Goal: Register for event/course

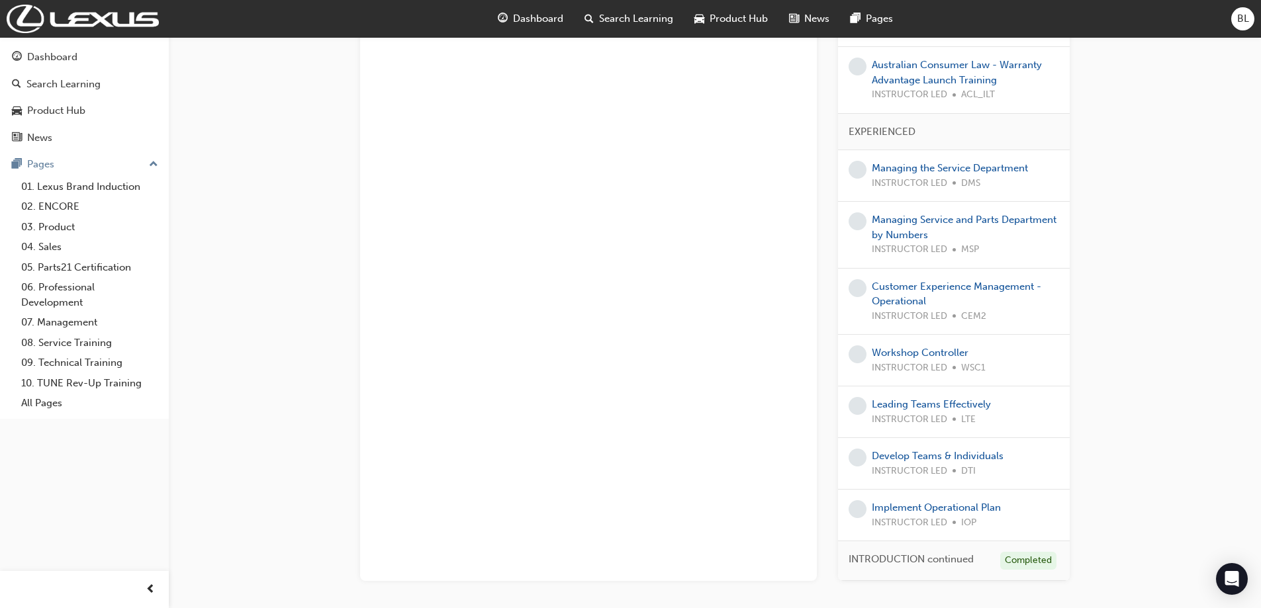
scroll to position [716, 0]
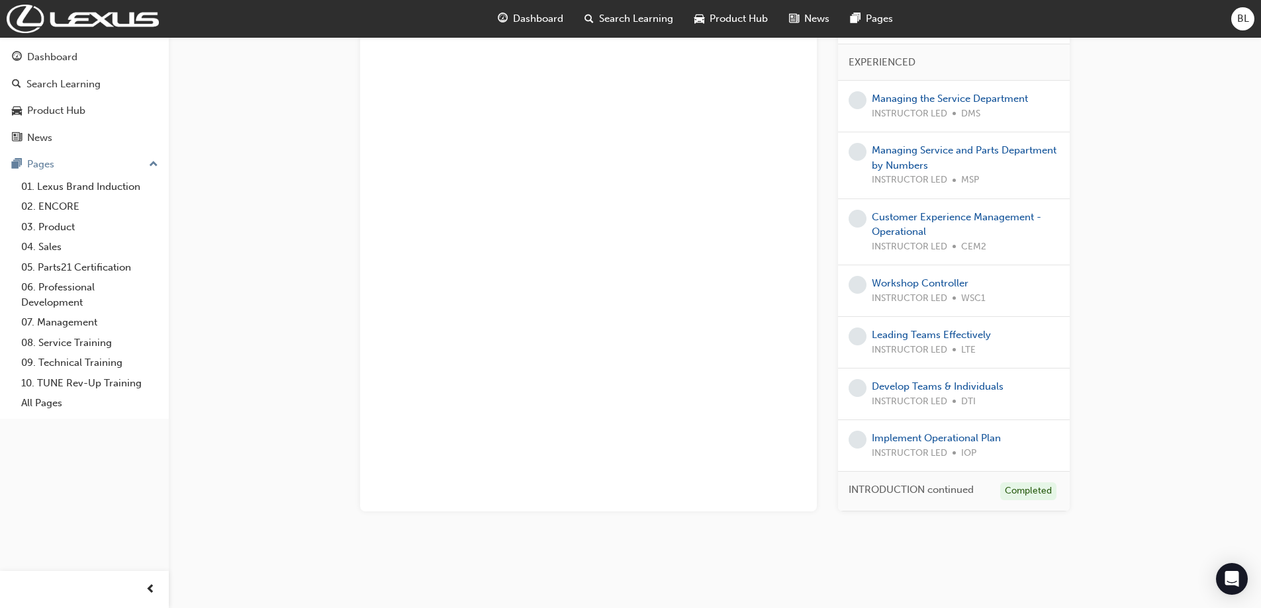
click at [945, 493] on span "INTRODUCTION continued" at bounding box center [911, 490] width 125 height 15
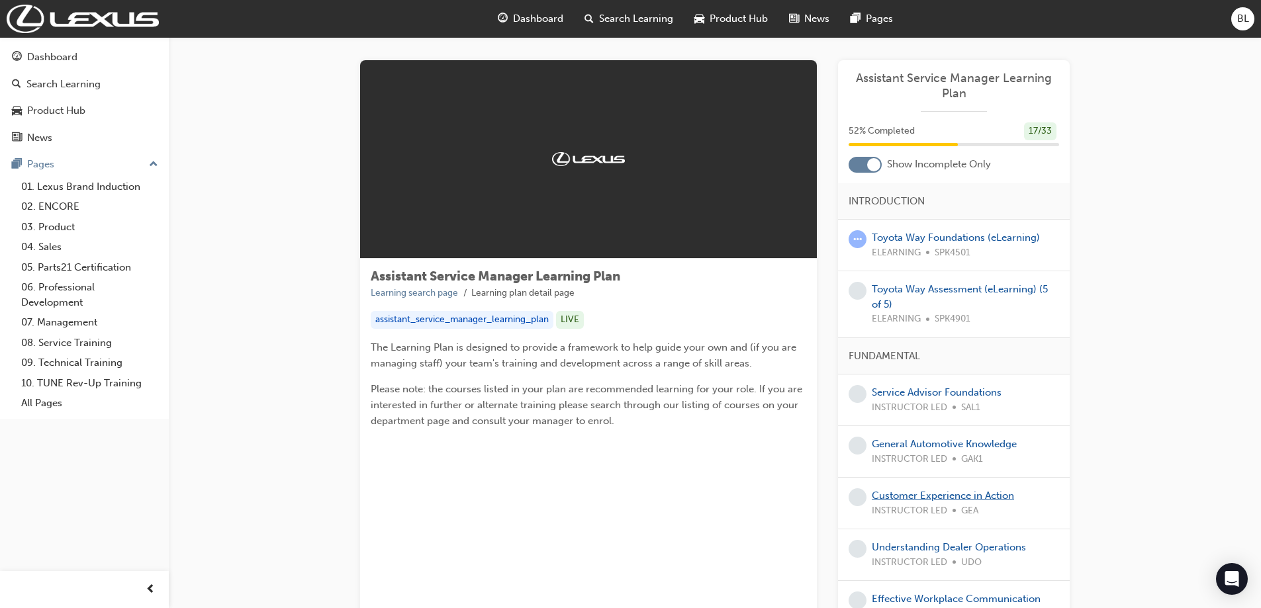
scroll to position [66, 0]
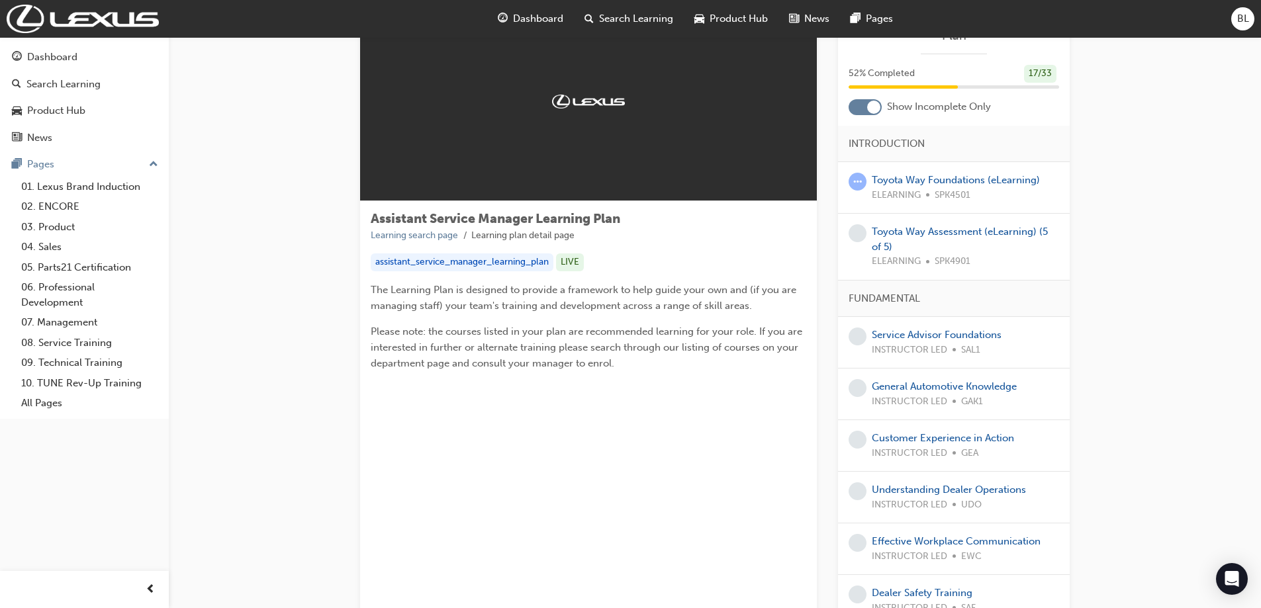
click at [964, 446] on span "GEA" at bounding box center [969, 453] width 17 height 15
click at [951, 432] on div "Customer Experience in Action INSTRUCTOR LED GEA" at bounding box center [943, 446] width 142 height 30
click at [951, 436] on link "Customer Experience in Action" at bounding box center [943, 438] width 142 height 12
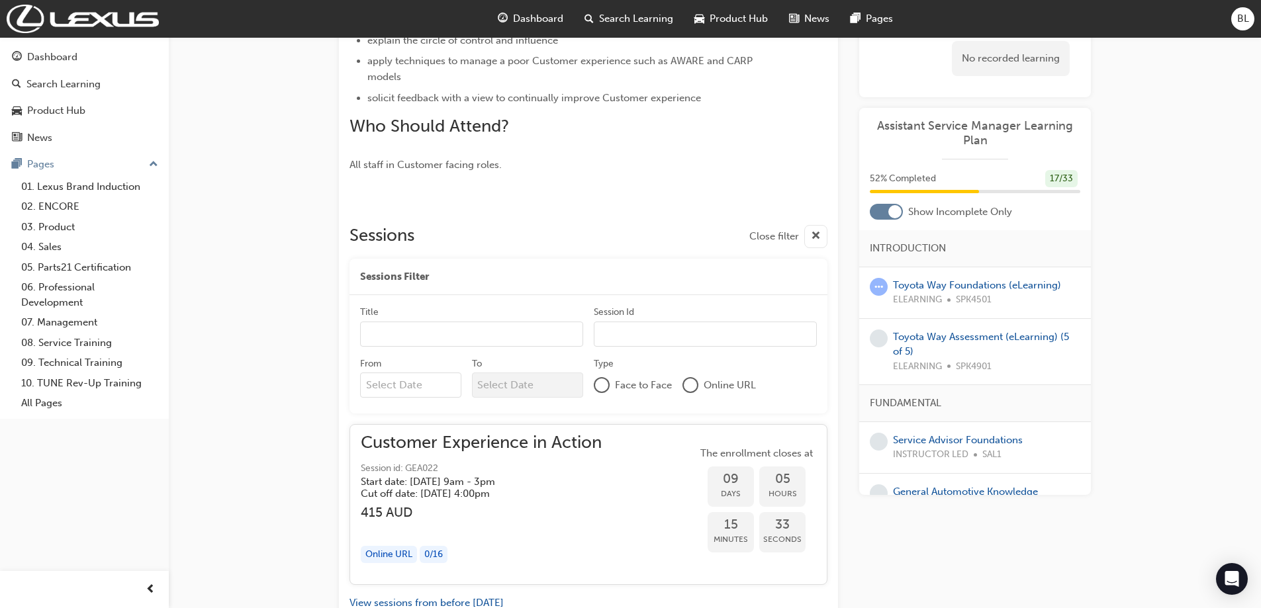
scroll to position [702, 0]
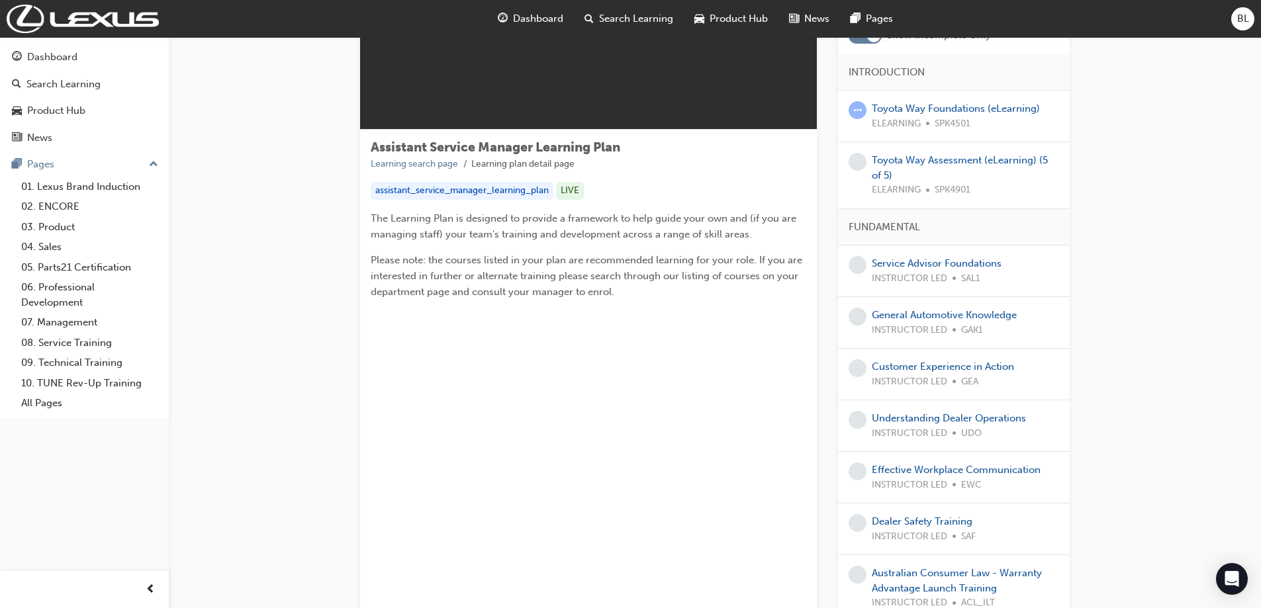
scroll to position [132, 0]
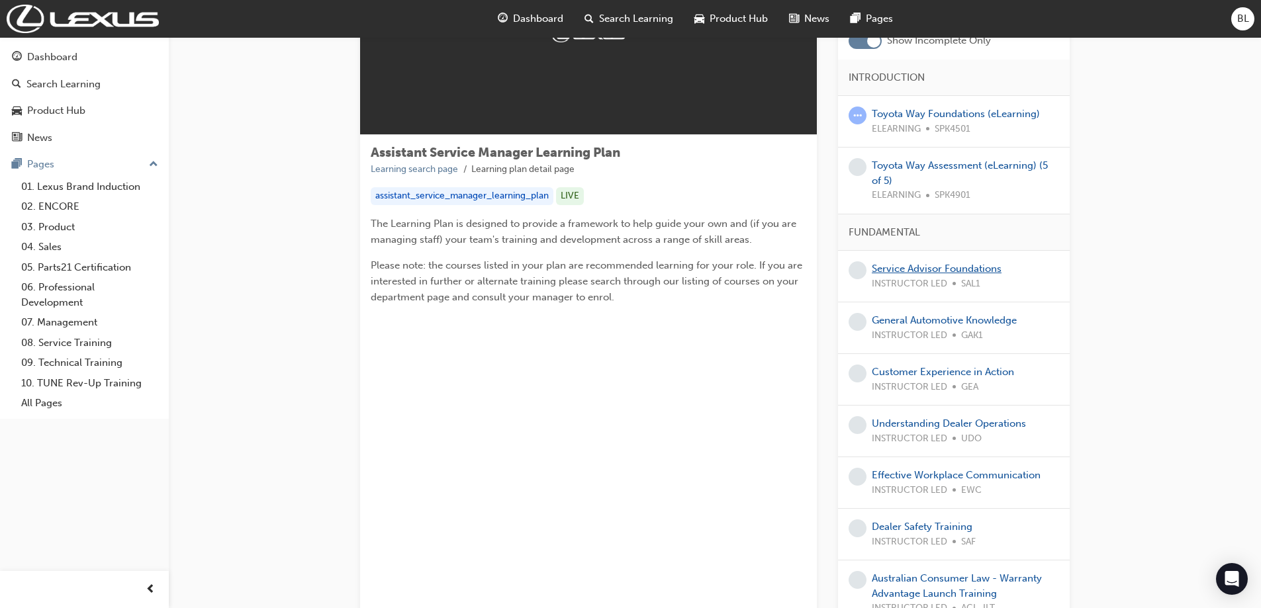
click at [913, 267] on link "Service Advisor Foundations" at bounding box center [937, 269] width 130 height 12
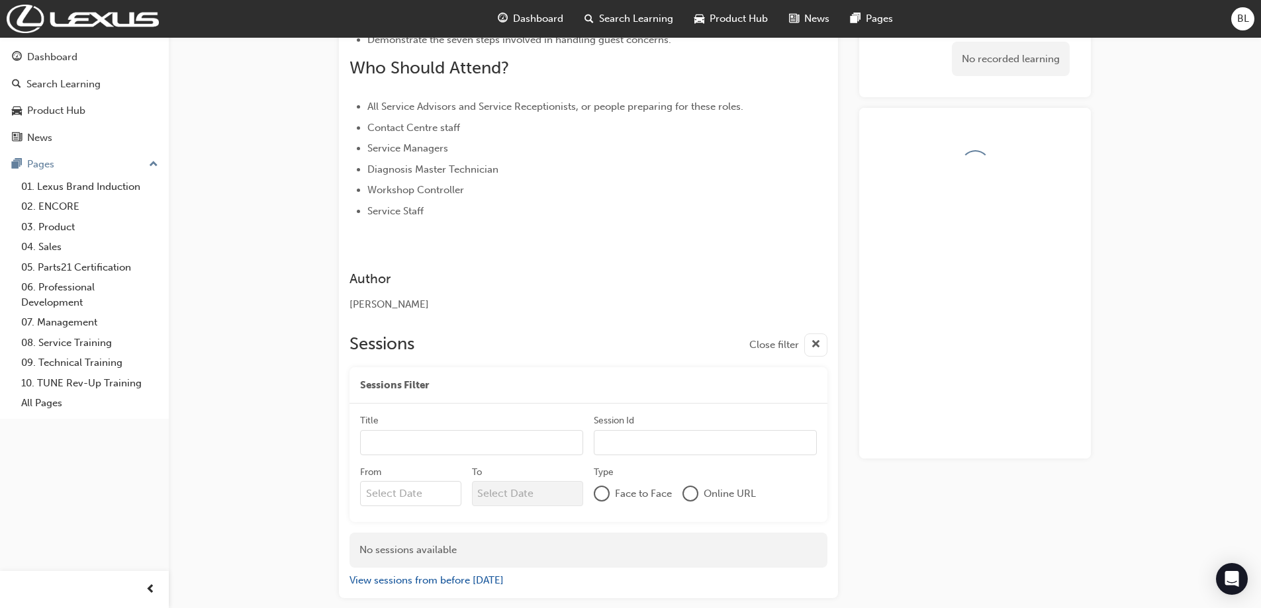
scroll to position [493, 0]
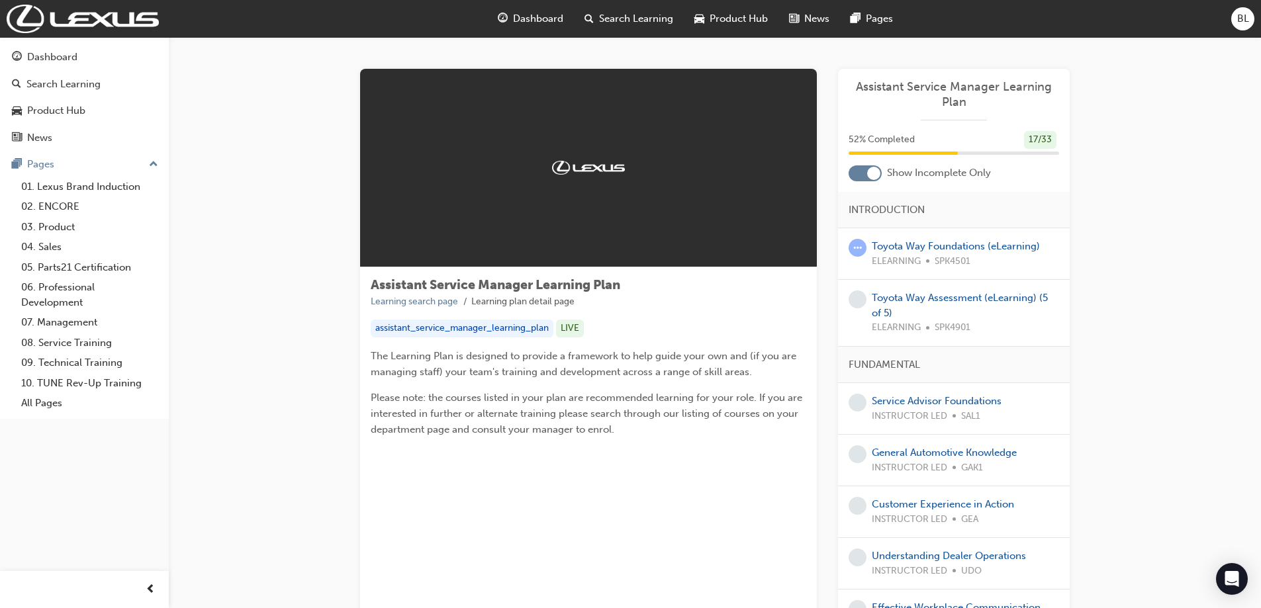
click at [1036, 134] on div "17 / 33" at bounding box center [1040, 140] width 32 height 18
click at [875, 173] on div at bounding box center [873, 173] width 13 height 13
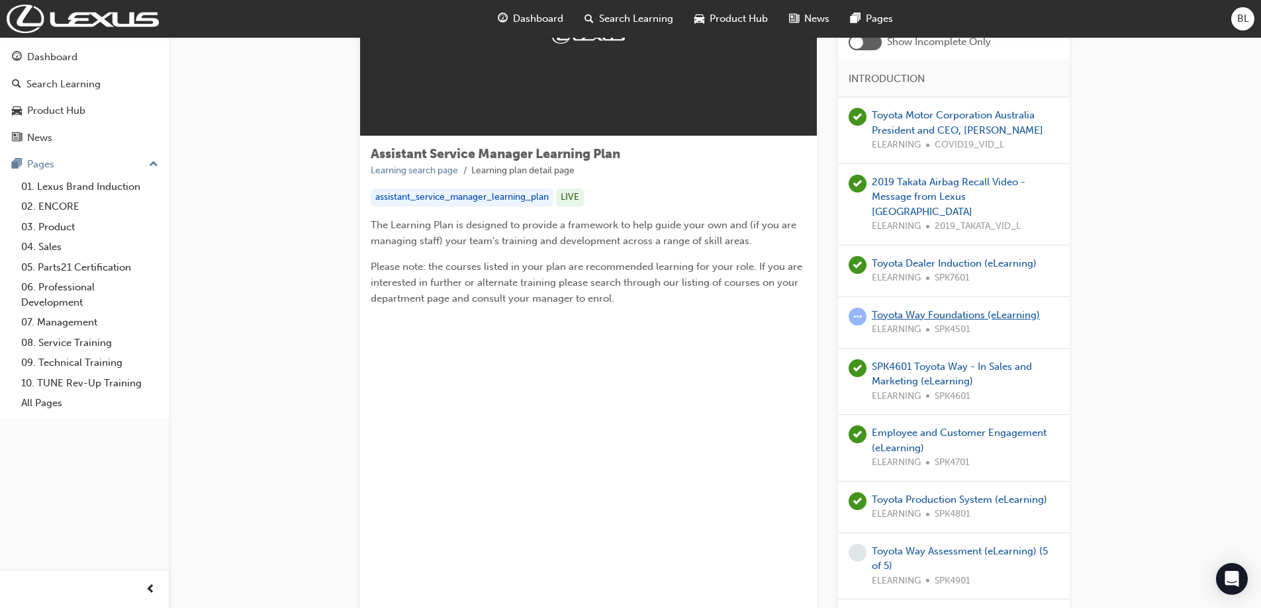
scroll to position [132, 0]
click at [912, 308] on link "Toyota Way Foundations (eLearning)" at bounding box center [956, 314] width 168 height 12
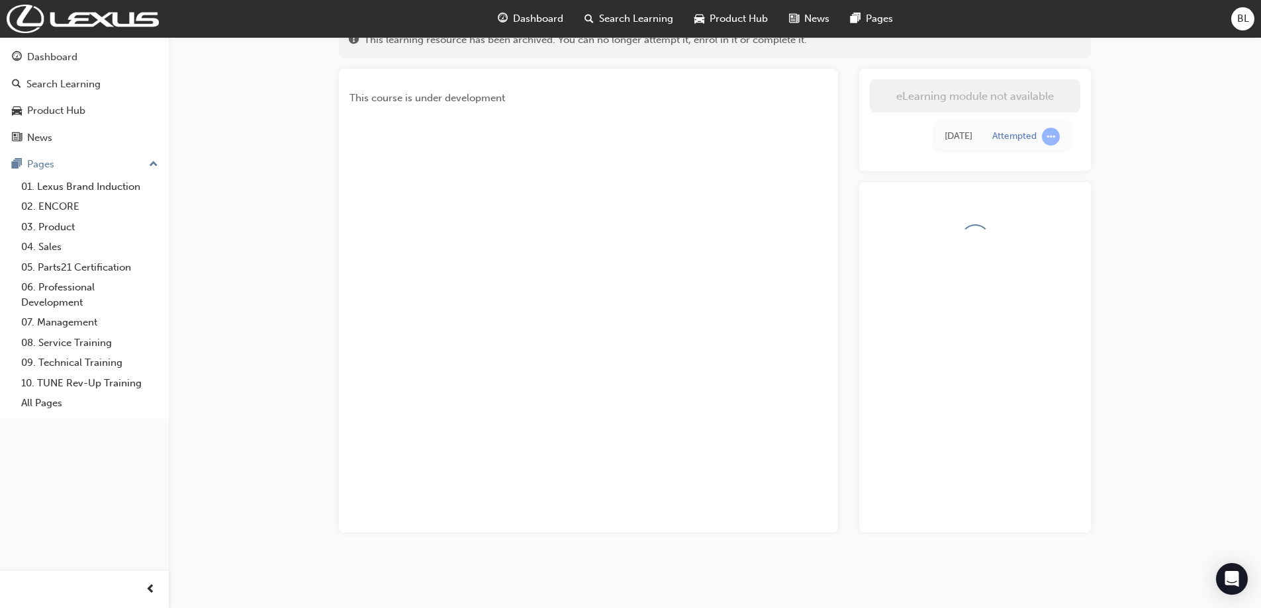
scroll to position [132, 0]
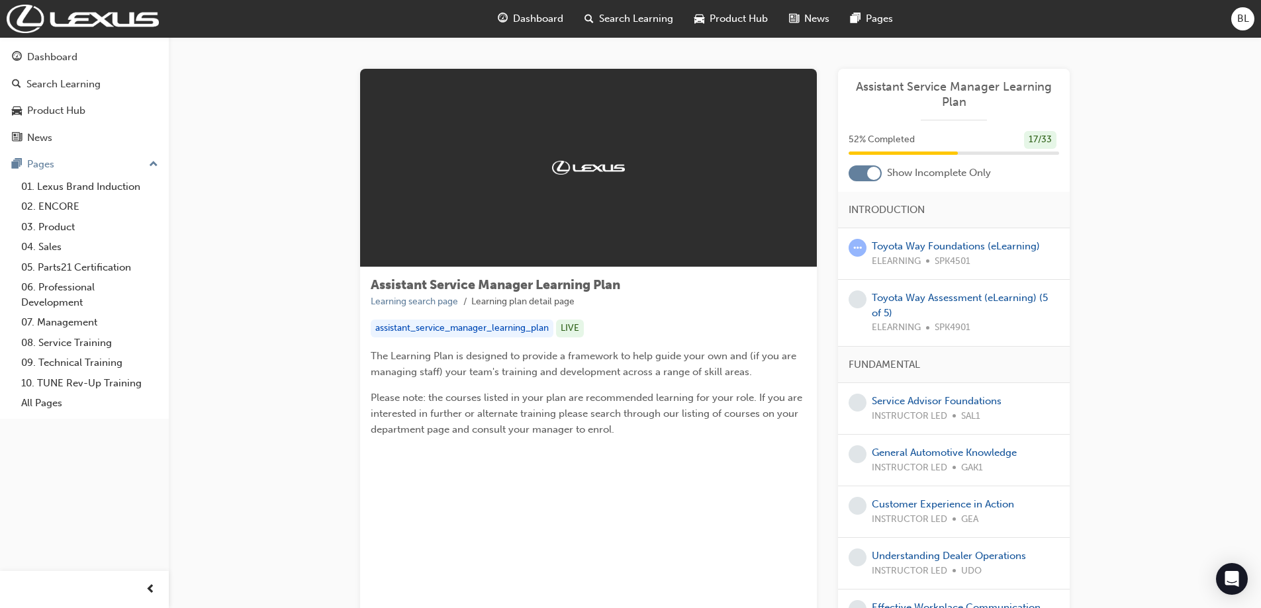
click at [869, 179] on div at bounding box center [865, 174] width 33 height 16
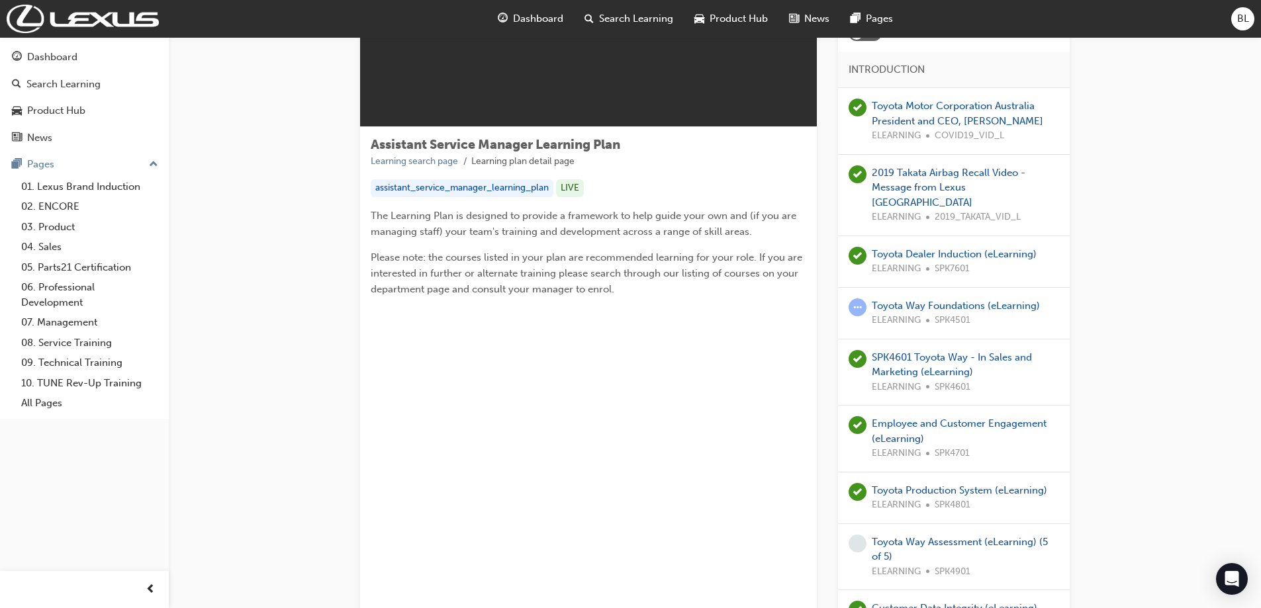
scroll to position [199, 0]
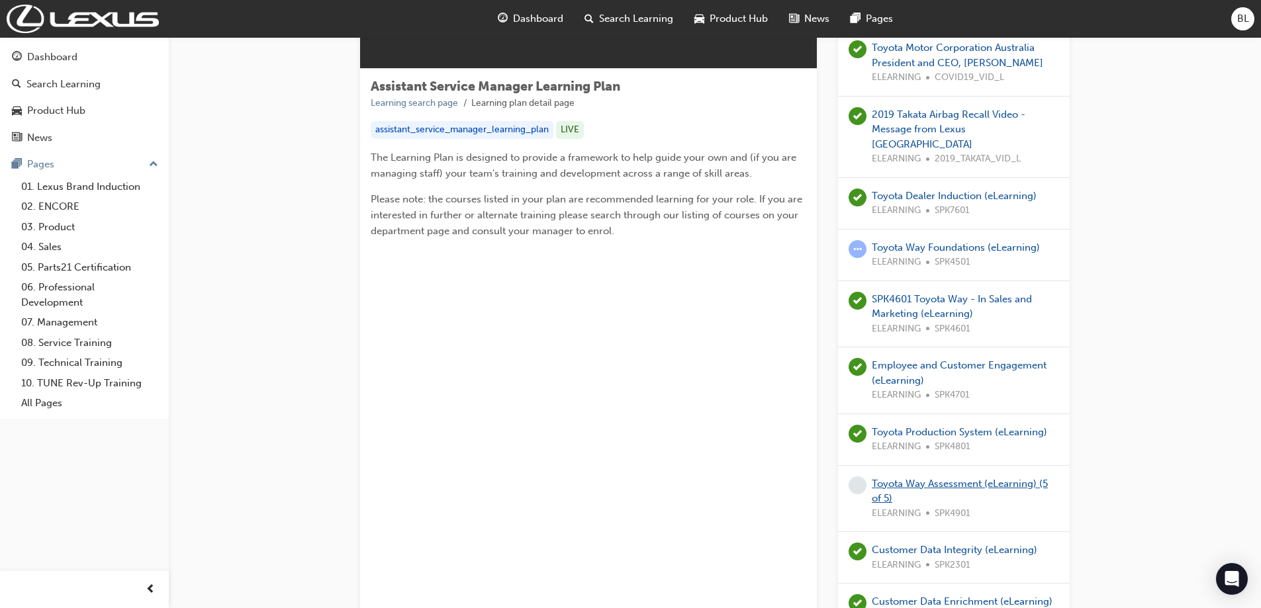
click at [937, 478] on link "Toyota Way Assessment (eLearning) (5 of 5)" at bounding box center [960, 491] width 176 height 27
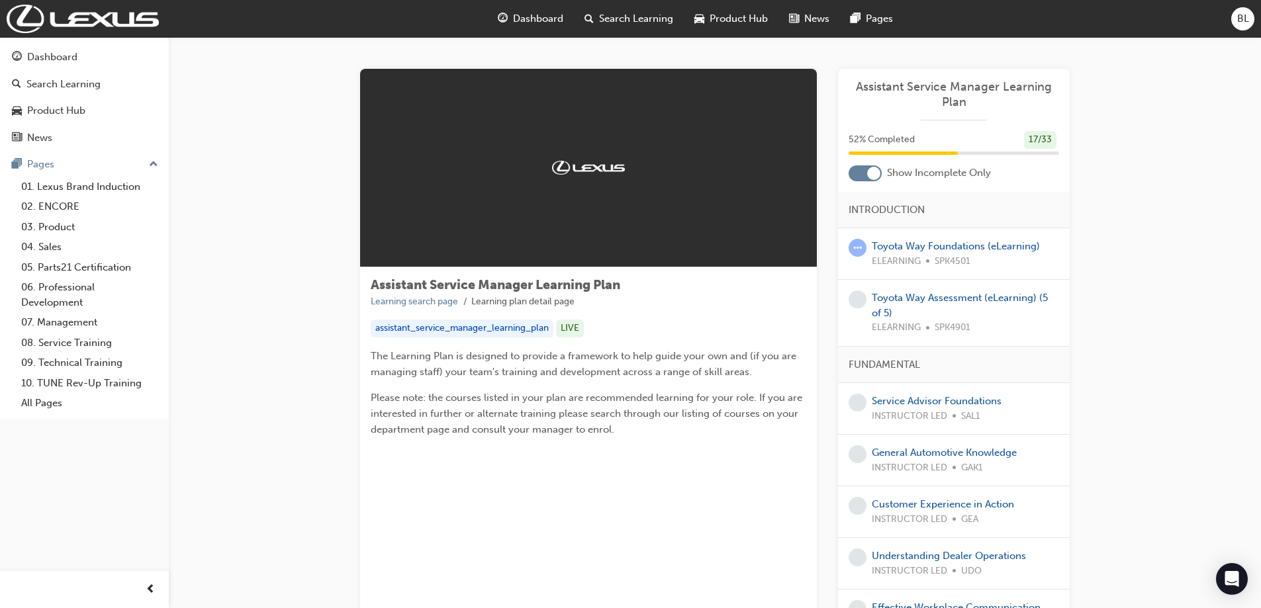
drag, startPoint x: 884, startPoint y: 171, endPoint x: 867, endPoint y: 174, distance: 18.1
click at [879, 171] on div "Show Incomplete Only" at bounding box center [954, 174] width 232 height 16
click at [867, 174] on div at bounding box center [865, 174] width 33 height 16
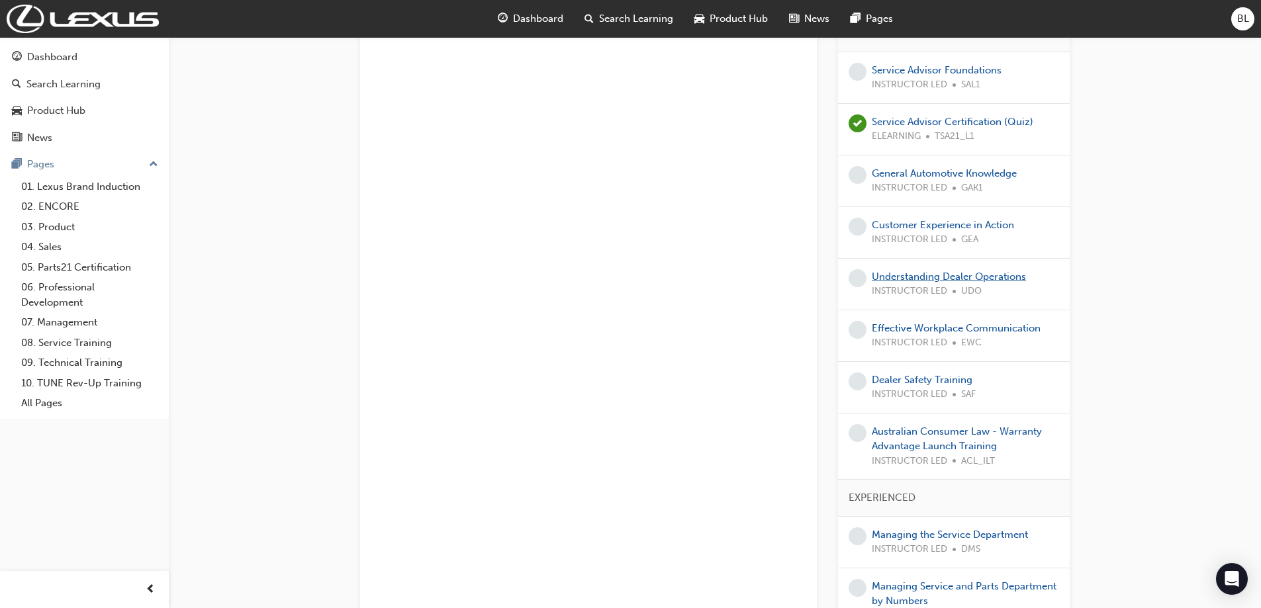
scroll to position [1125, 0]
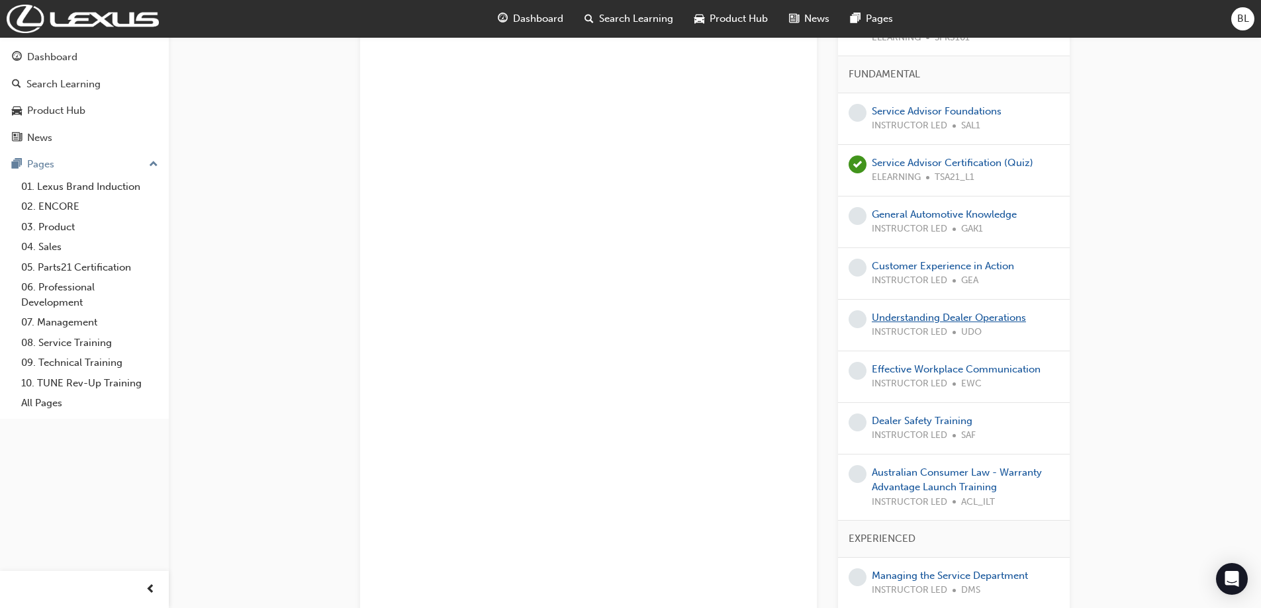
click at [955, 312] on link "Understanding Dealer Operations" at bounding box center [949, 318] width 154 height 12
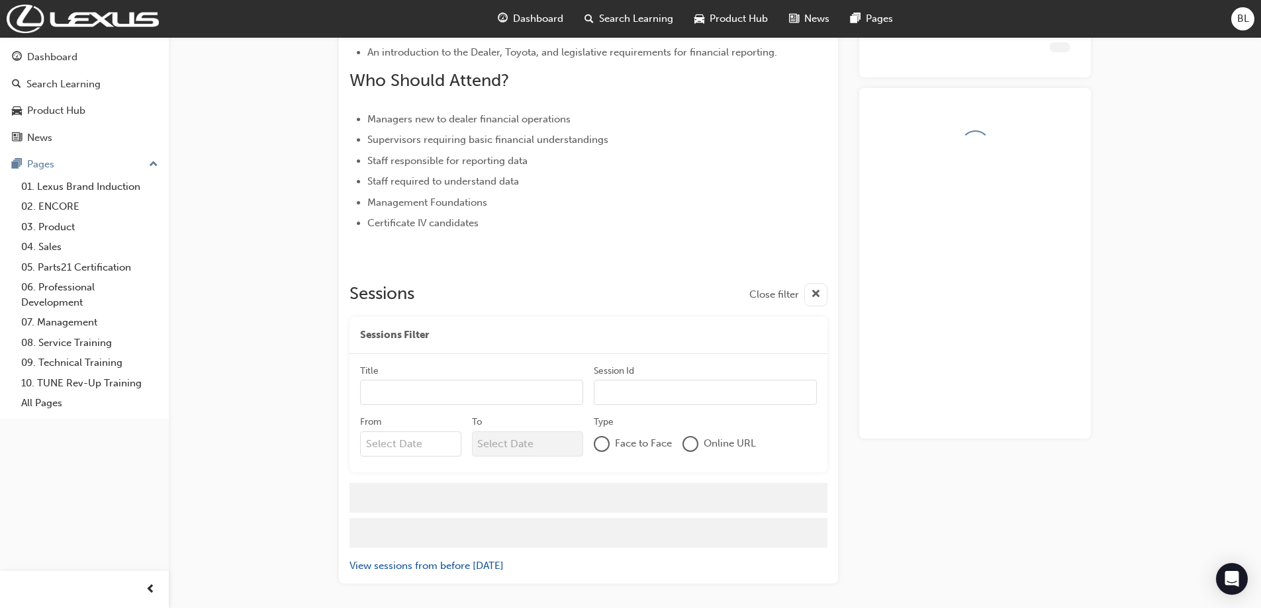
scroll to position [582, 0]
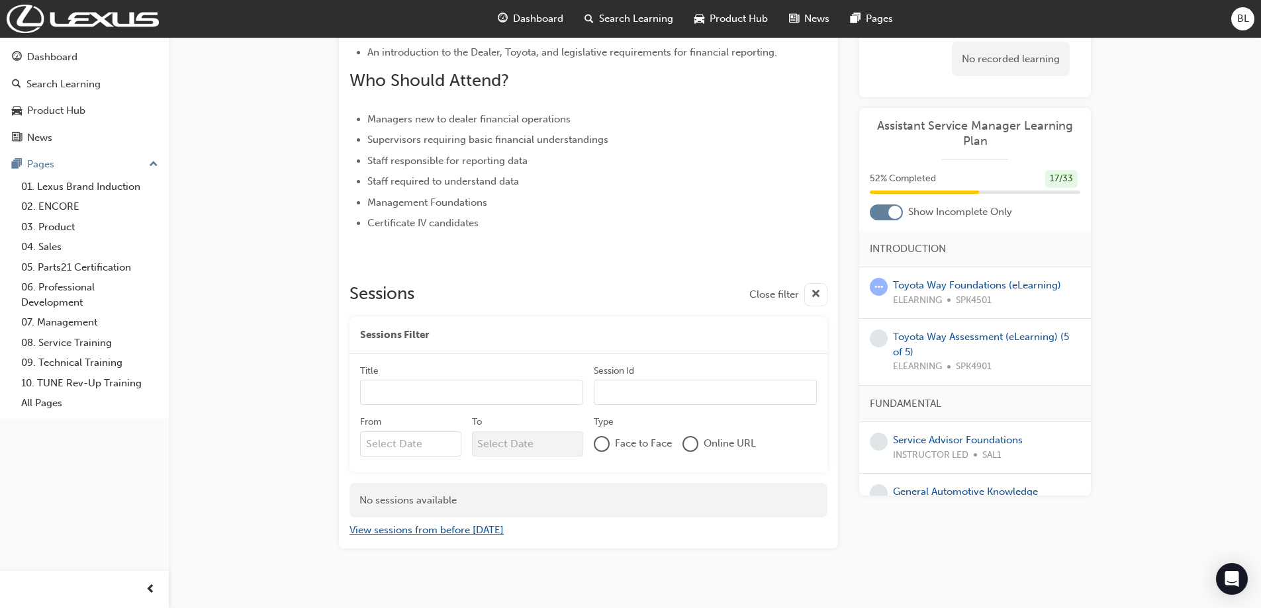
click at [403, 523] on button "View sessions from before [DATE]" at bounding box center [427, 530] width 154 height 15
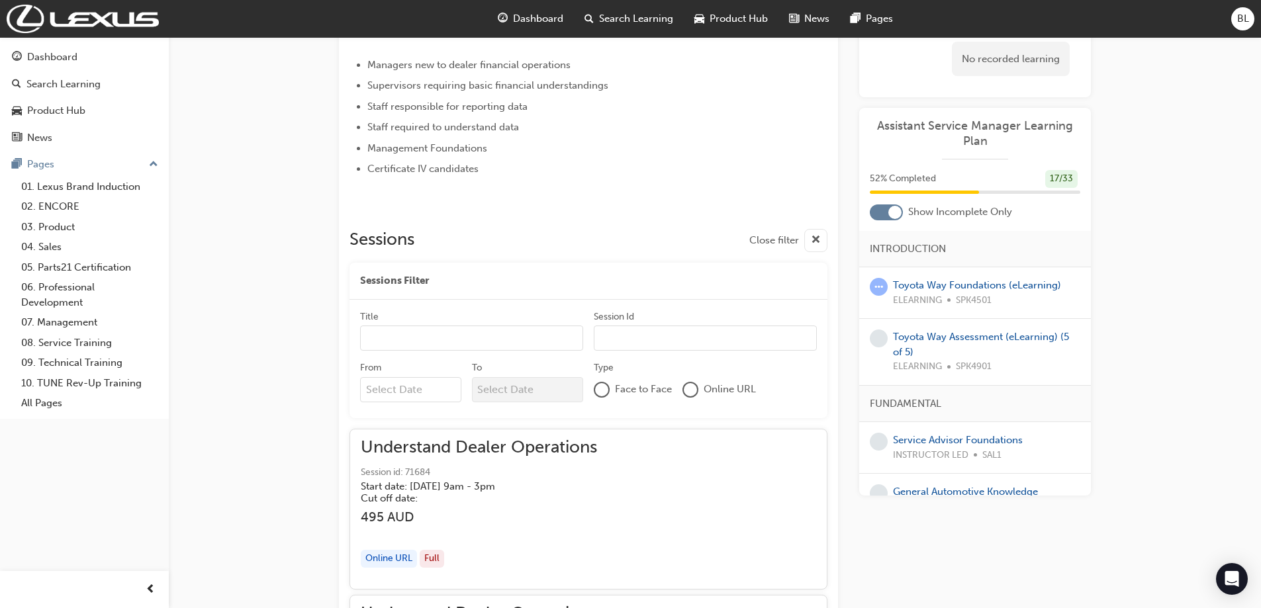
scroll to position [781, 0]
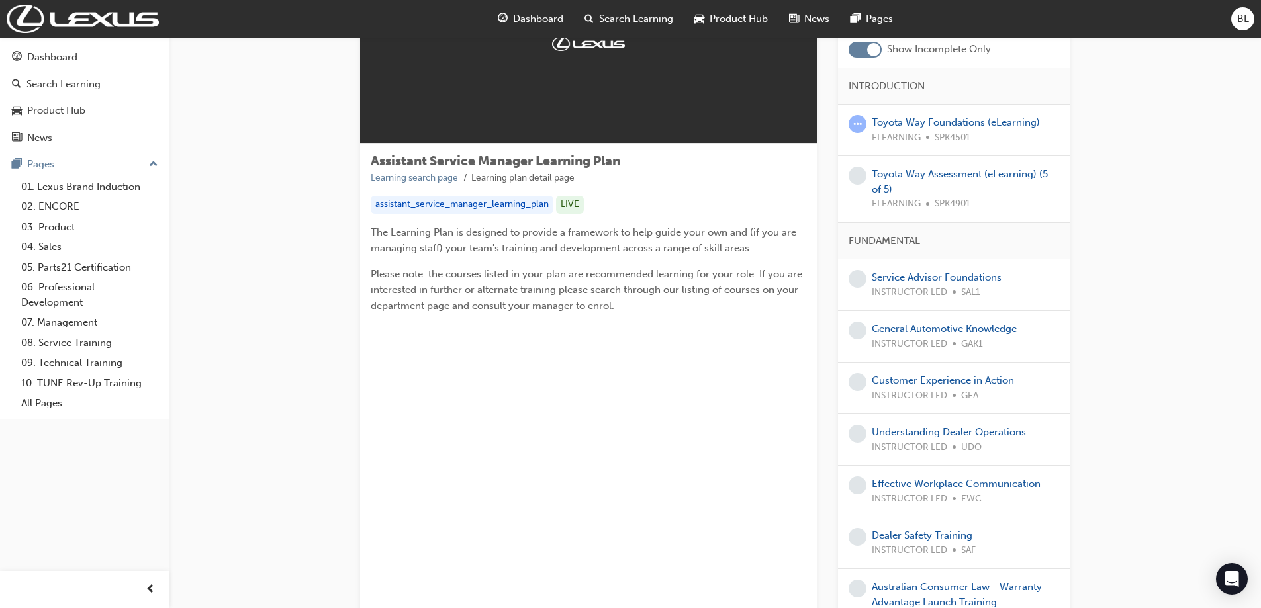
scroll to position [66, 0]
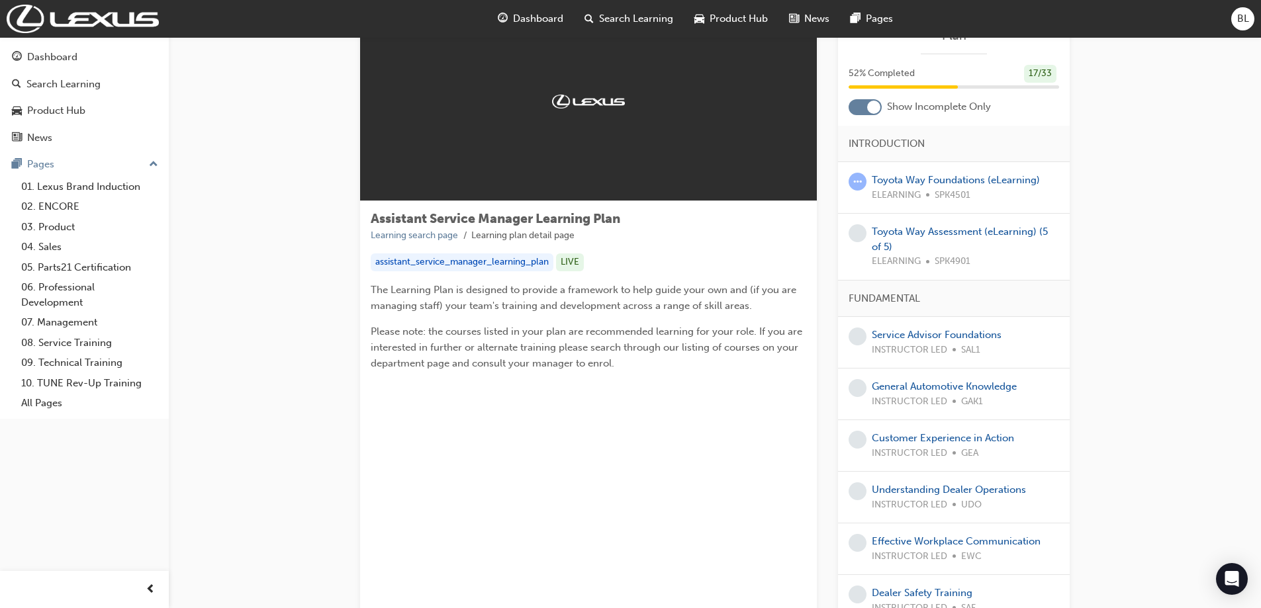
click at [866, 111] on div at bounding box center [865, 107] width 33 height 16
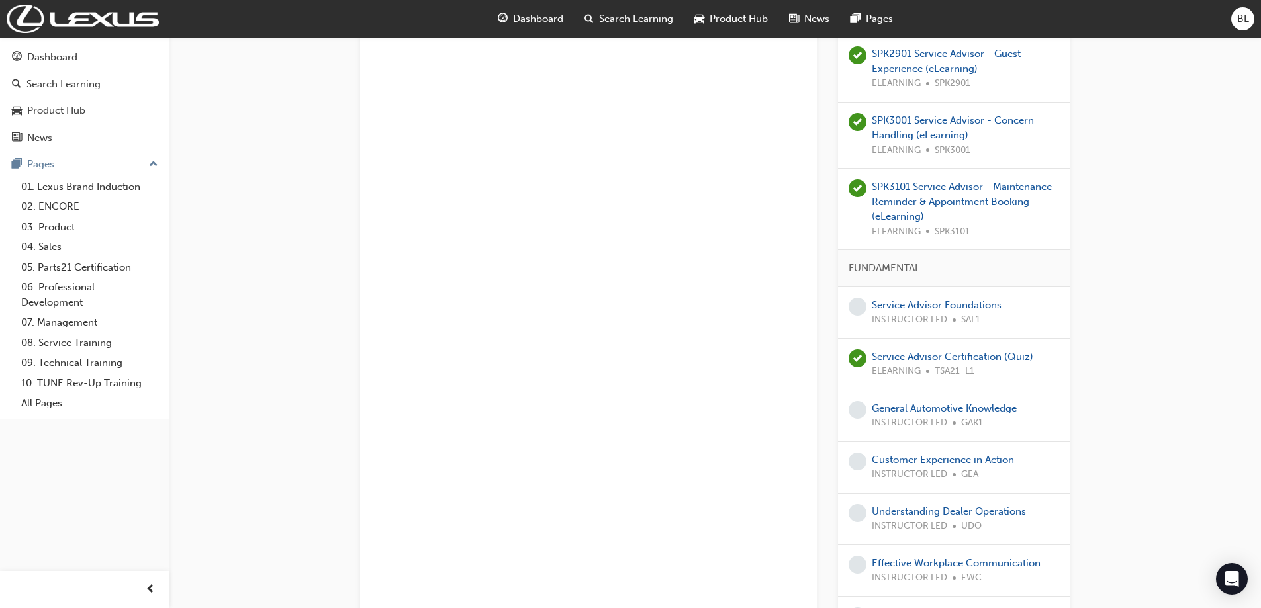
scroll to position [1059, 0]
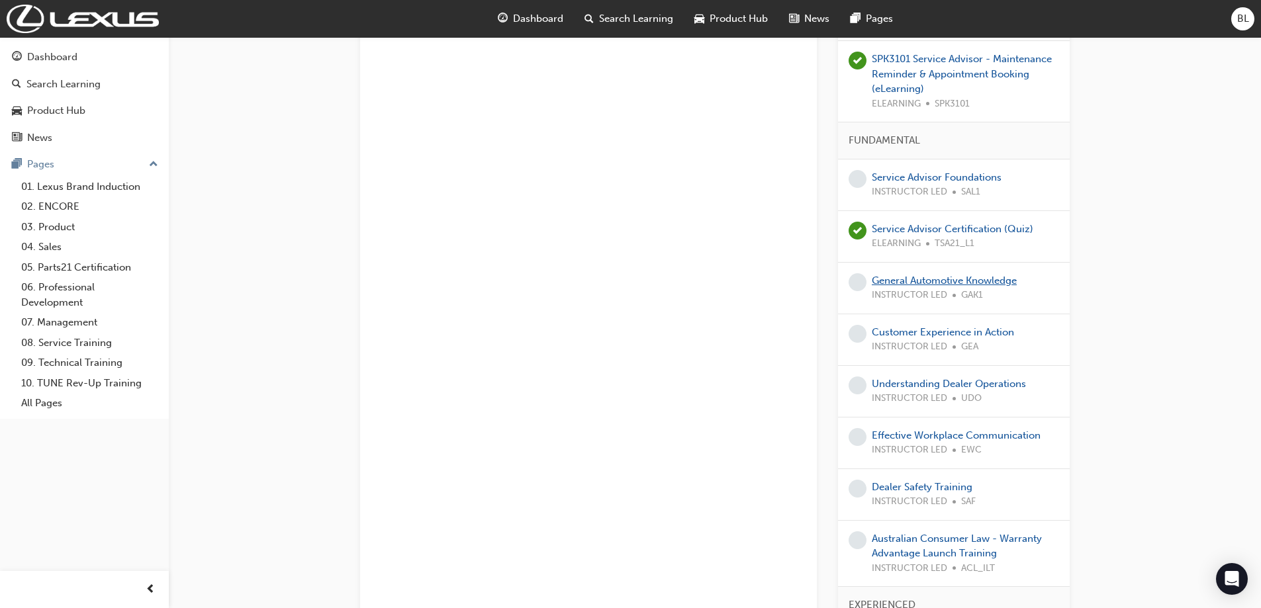
click at [927, 275] on link "General Automotive Knowledge" at bounding box center [944, 281] width 145 height 12
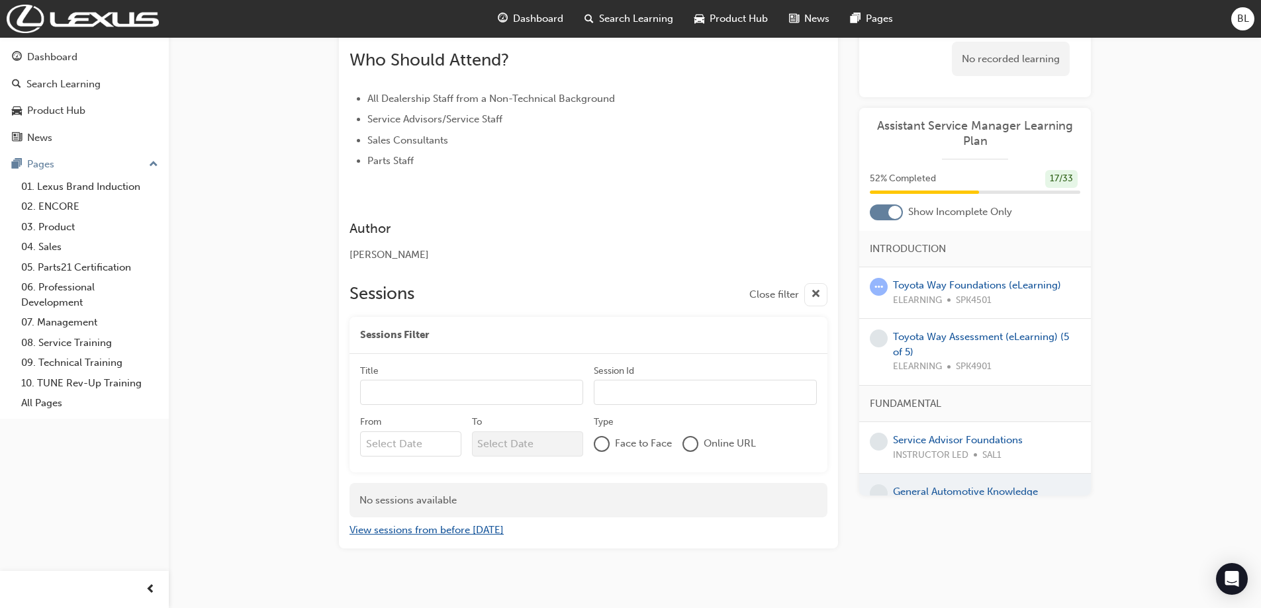
click at [435, 523] on button "View sessions from before [DATE]" at bounding box center [427, 530] width 154 height 15
click at [479, 523] on button "View sessions from today and in the future" at bounding box center [450, 530] width 201 height 15
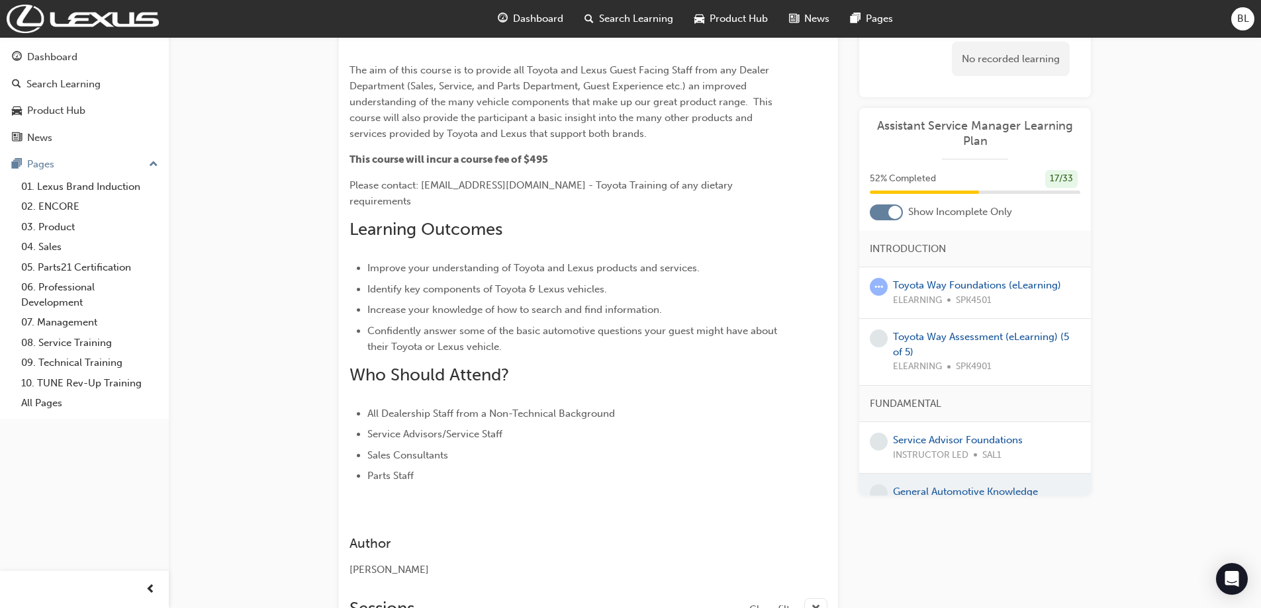
scroll to position [150, 0]
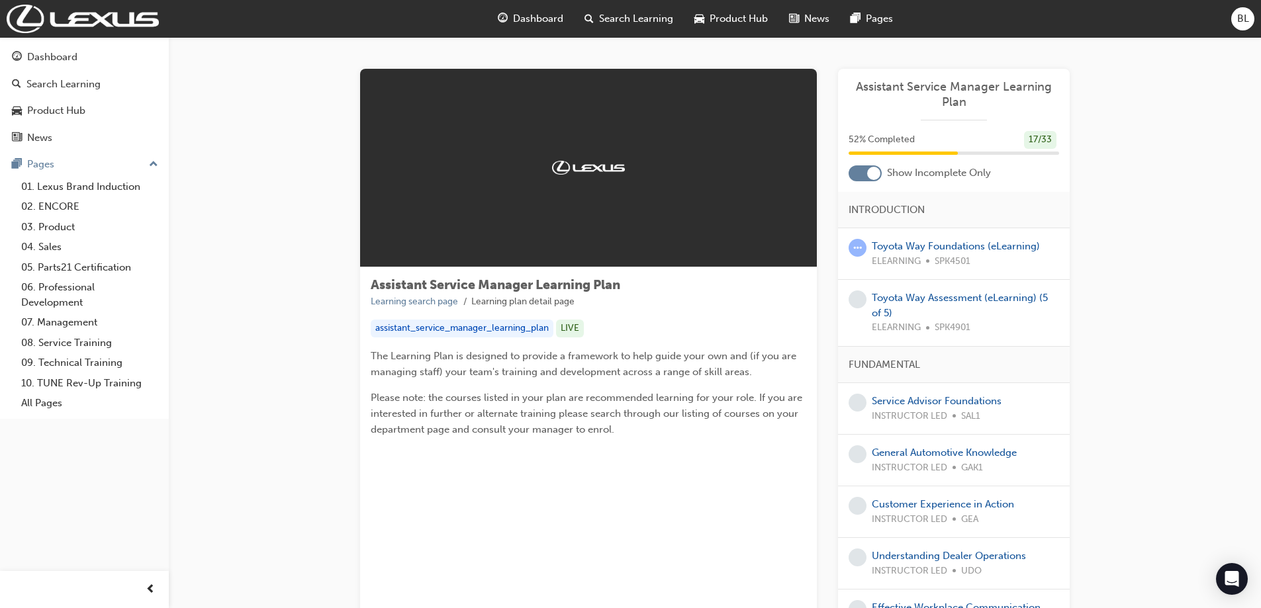
click at [869, 172] on div at bounding box center [873, 173] width 13 height 13
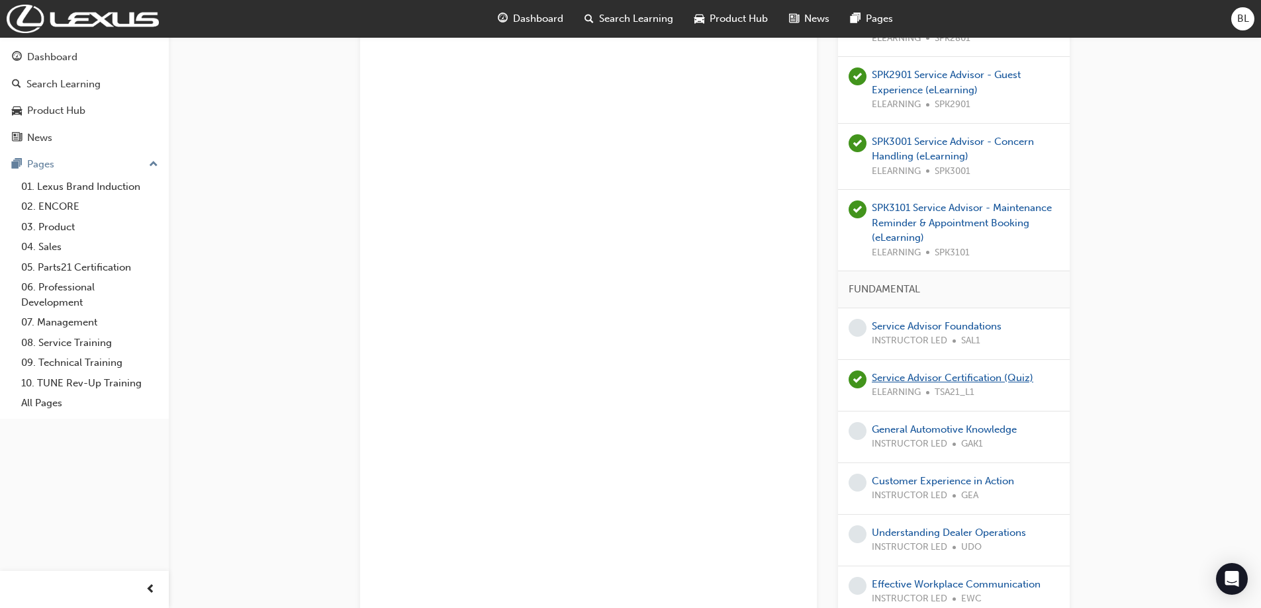
scroll to position [927, 0]
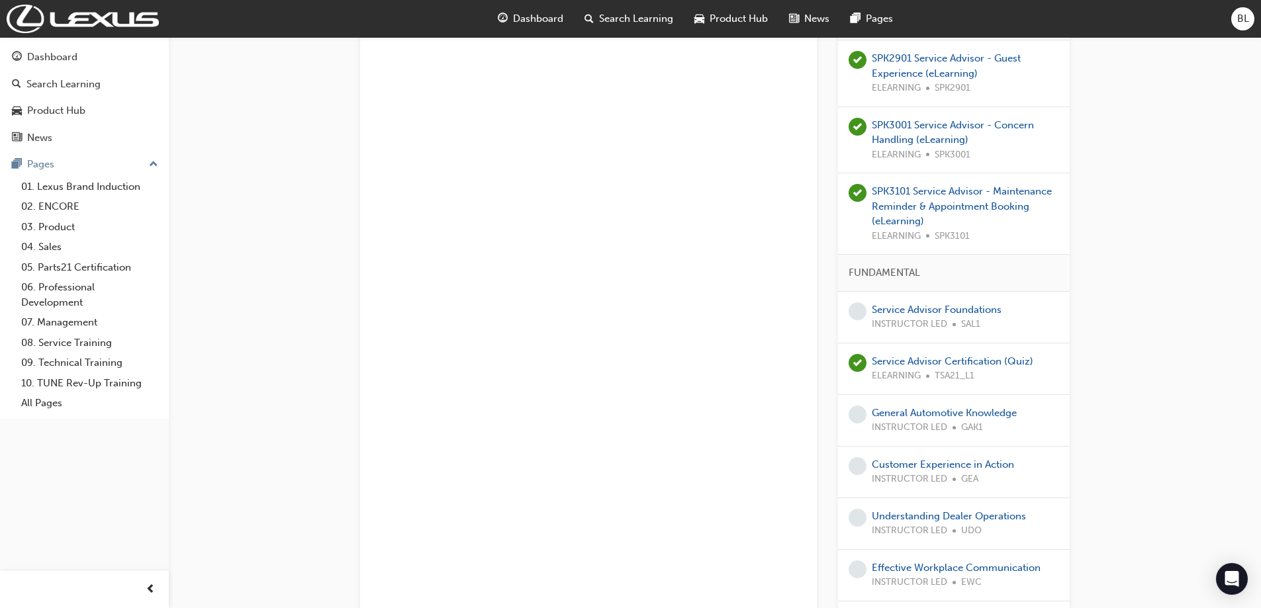
drag, startPoint x: 922, startPoint y: 448, endPoint x: 750, endPoint y: 453, distance: 172.2
click at [750, 453] on div "Assistant Service Manager Learning Plan Learning search page Learning plan deta…" at bounding box center [588, 271] width 457 height 2259
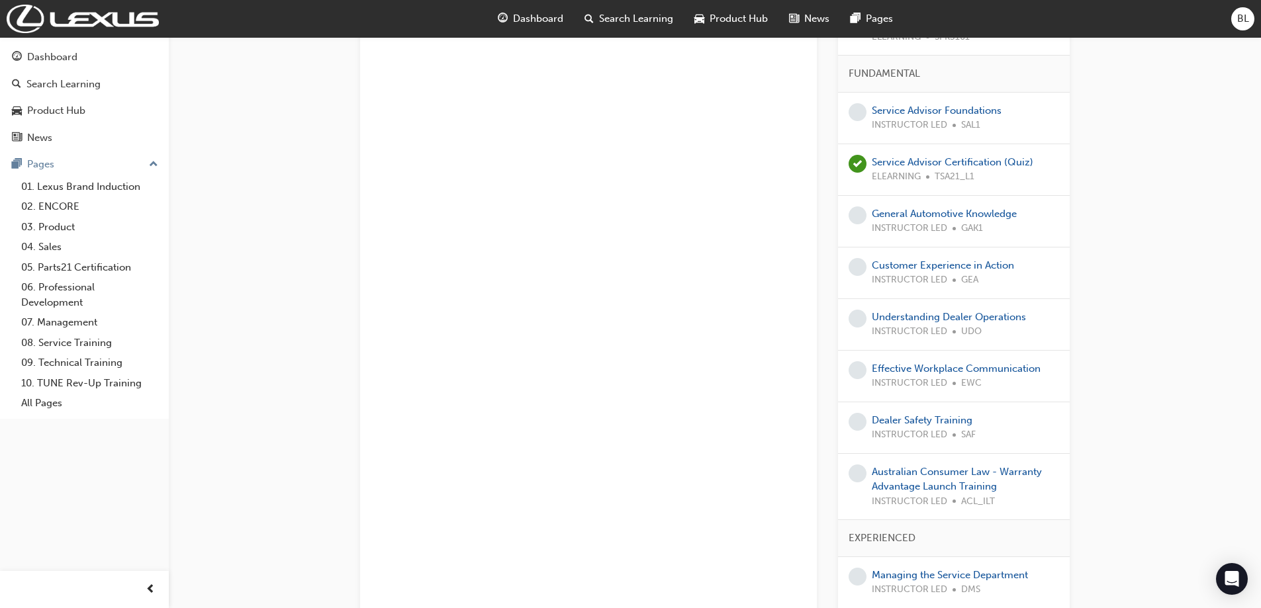
scroll to position [1125, 0]
click at [642, 491] on div "Assistant Service Manager Learning Plan Learning search page Learning plan deta…" at bounding box center [588, 72] width 457 height 2259
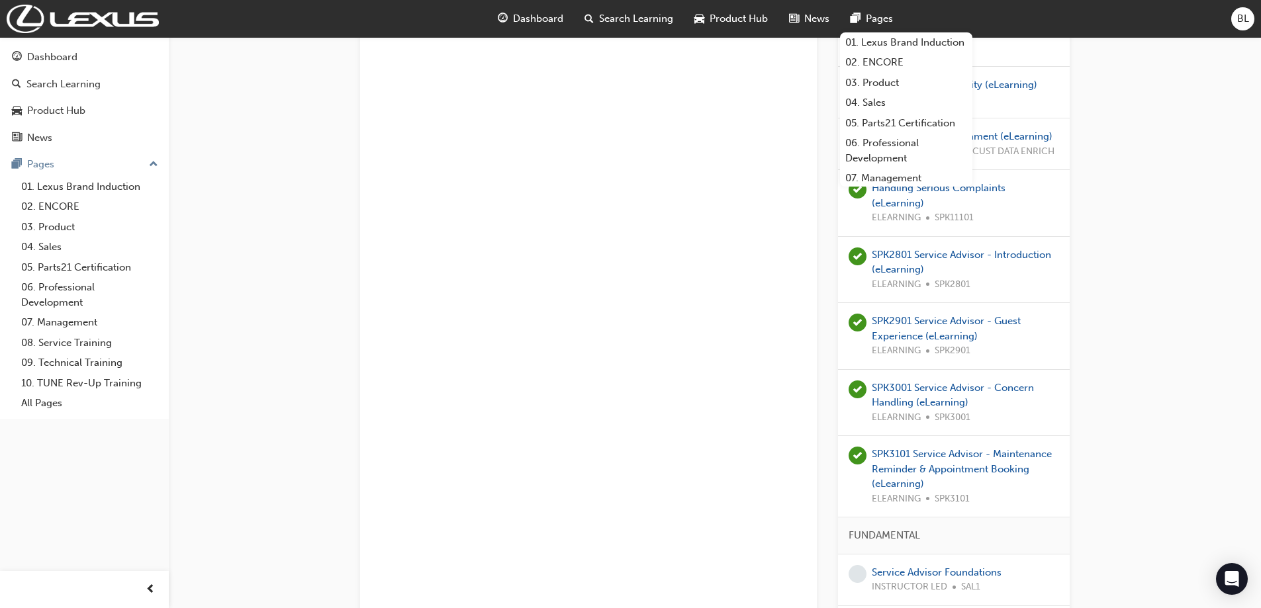
scroll to position [662, 0]
click at [676, 298] on div "Assistant Service Manager Learning Plan Learning search page Learning plan deta…" at bounding box center [588, 536] width 457 height 2259
click at [54, 60] on div "Dashboard" at bounding box center [52, 57] width 50 height 15
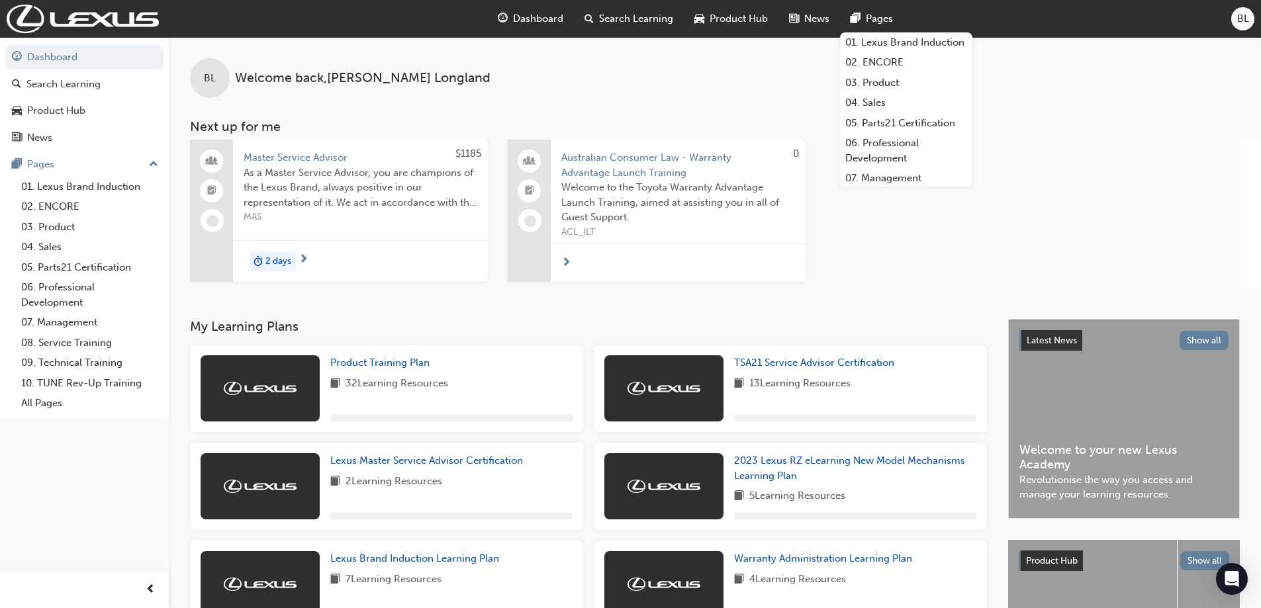
click at [996, 263] on div "$1185 Master Service Advisor As a Master Service Advisor, you are champions of …" at bounding box center [725, 214] width 1071 height 148
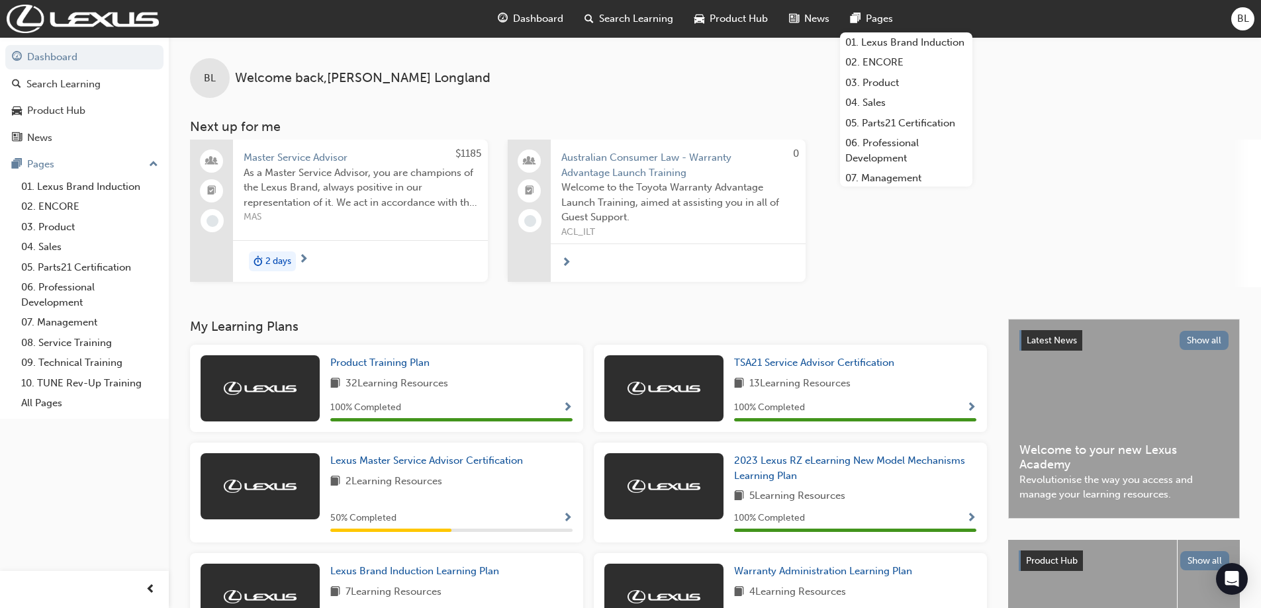
click at [890, 13] on span "Pages" at bounding box center [879, 18] width 27 height 15
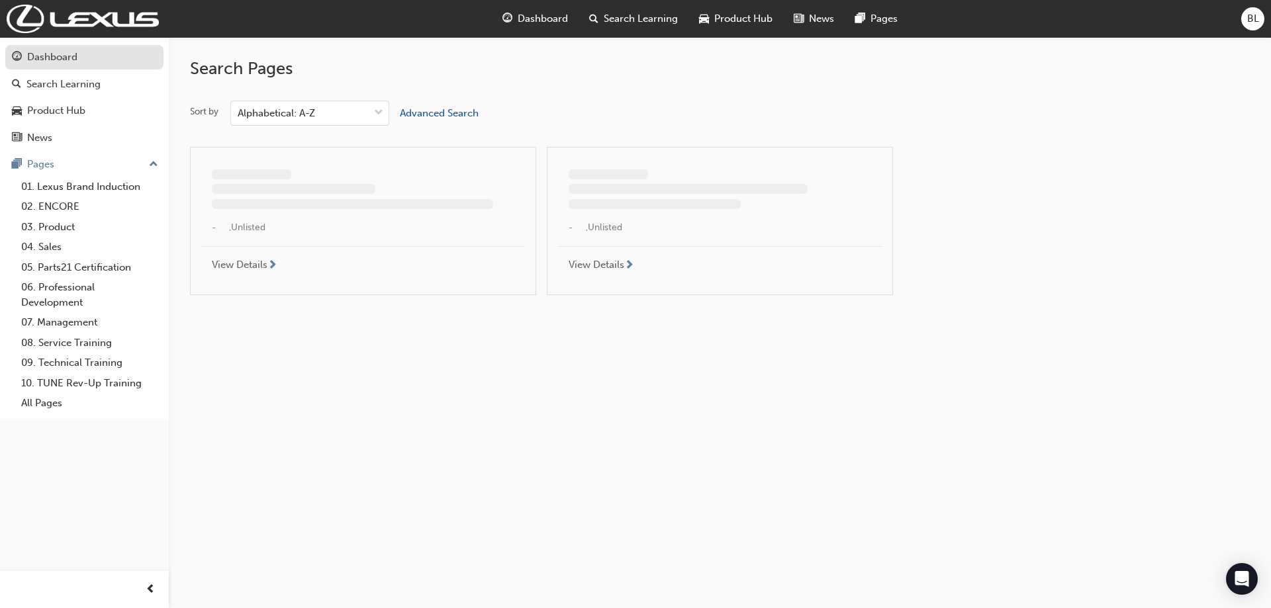
click at [49, 56] on div "Dashboard" at bounding box center [52, 57] width 50 height 15
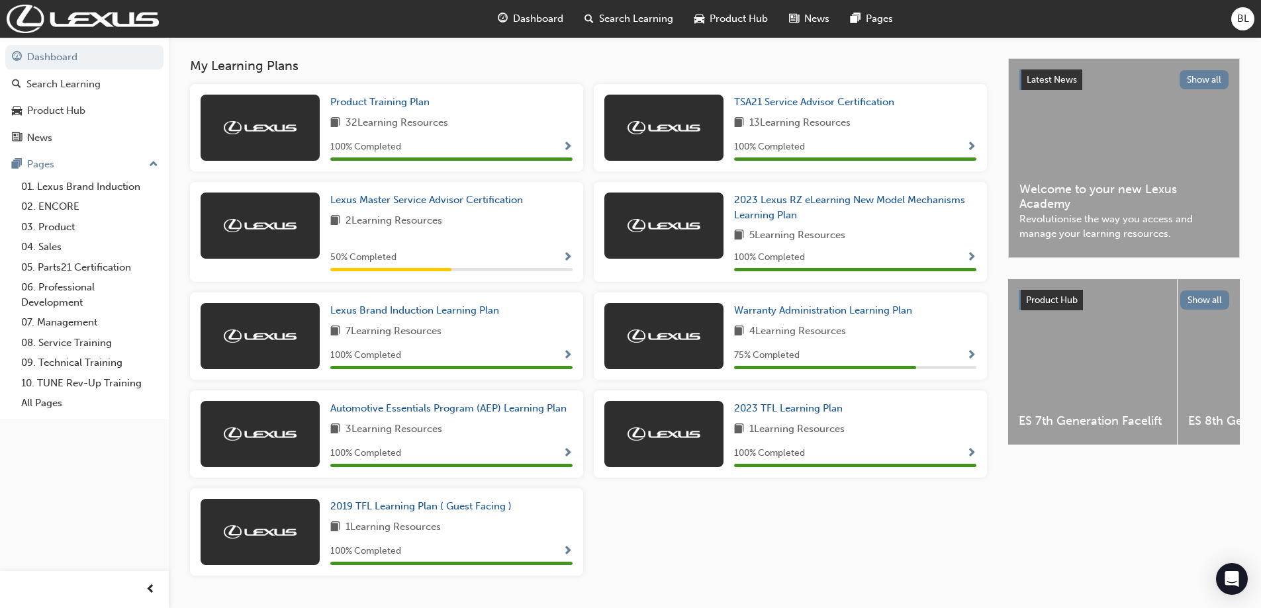
scroll to position [265, 0]
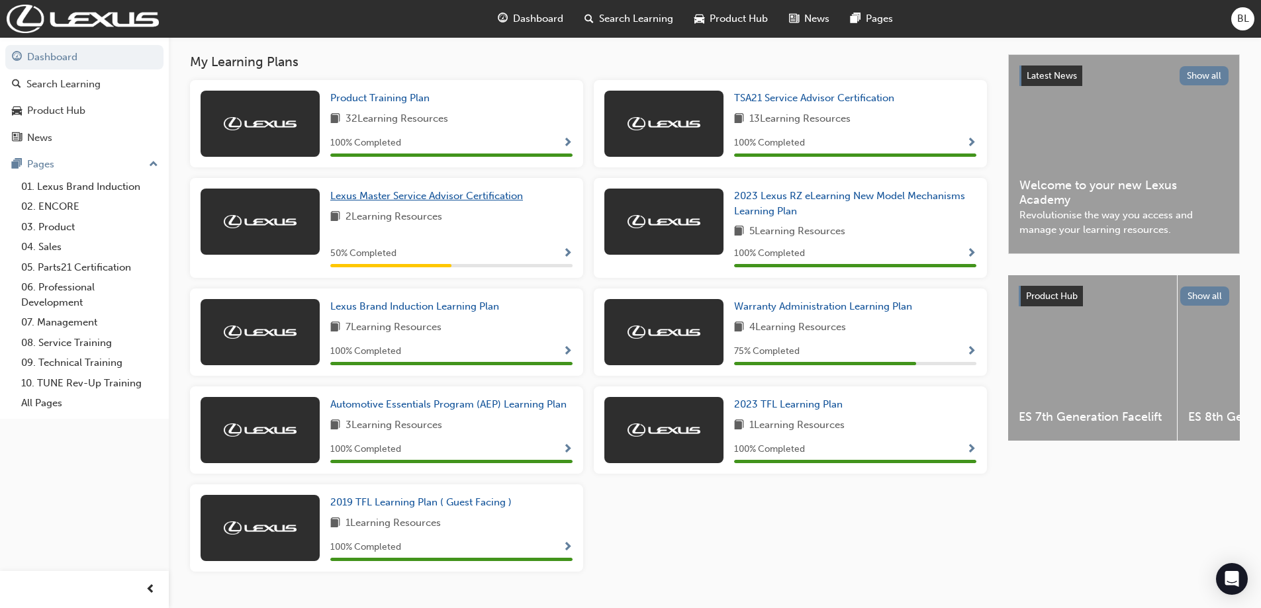
click at [460, 195] on span "Lexus Master Service Advisor Certification" at bounding box center [426, 196] width 193 height 12
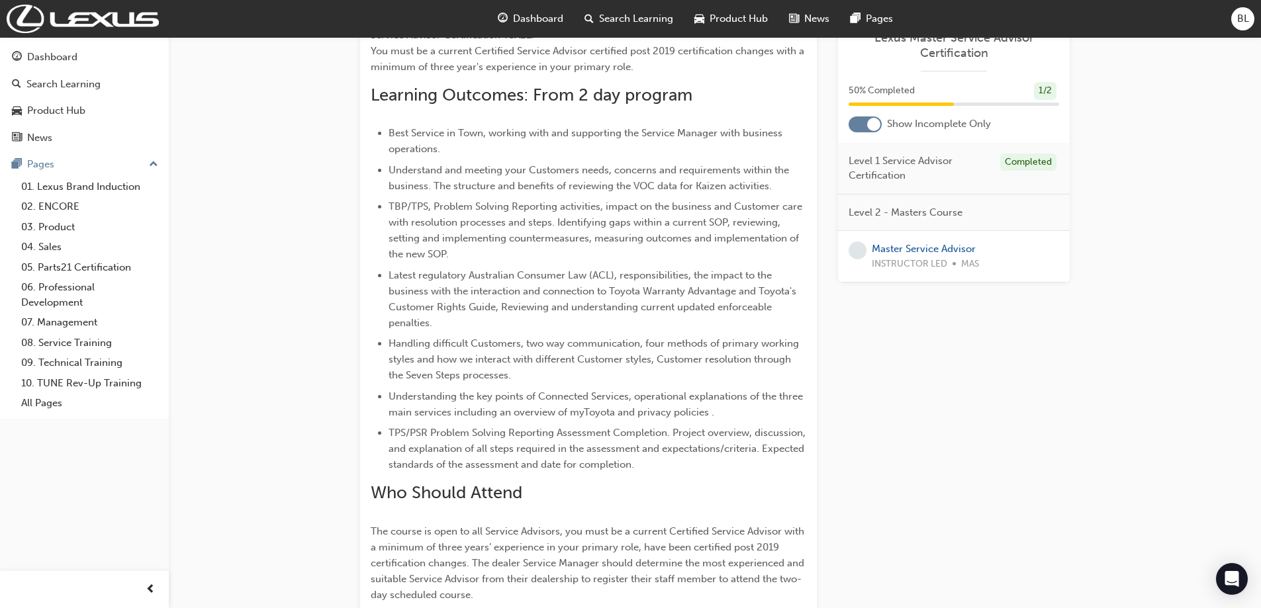
scroll to position [544, 0]
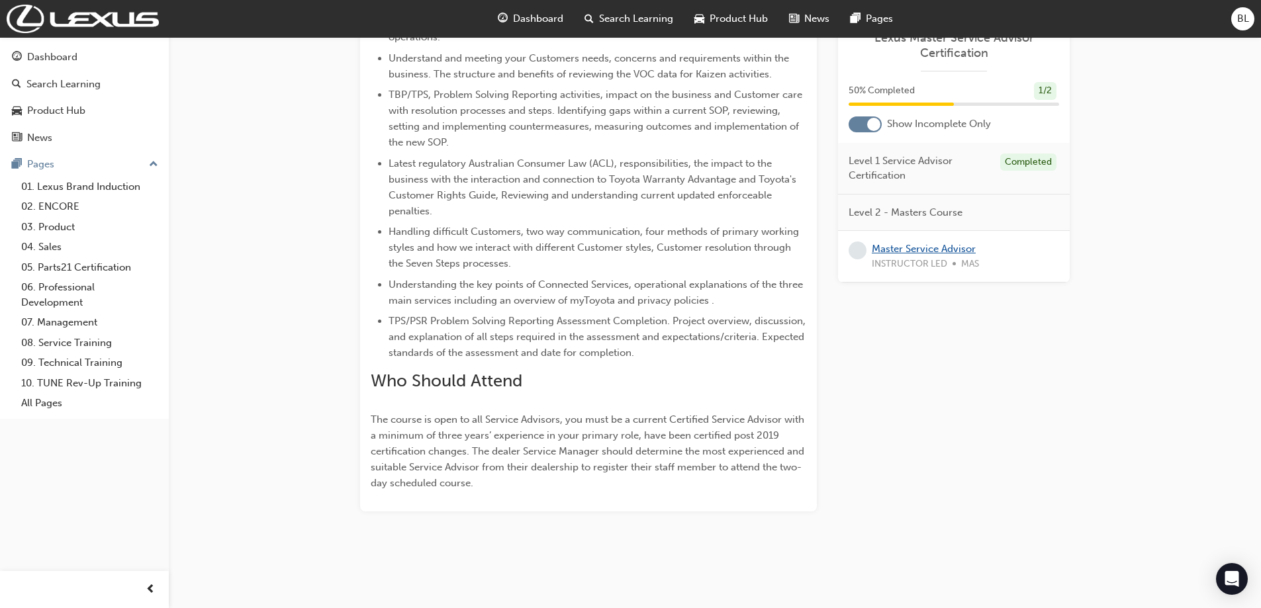
click at [896, 247] on link "Master Service Advisor" at bounding box center [924, 249] width 104 height 12
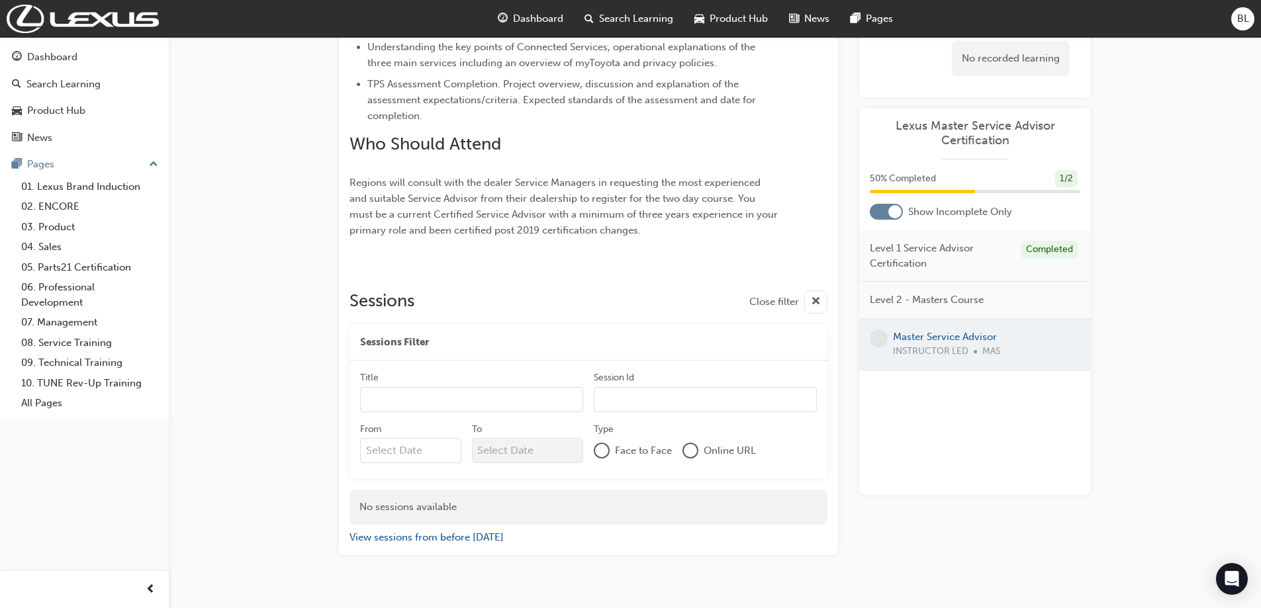
scroll to position [687, 0]
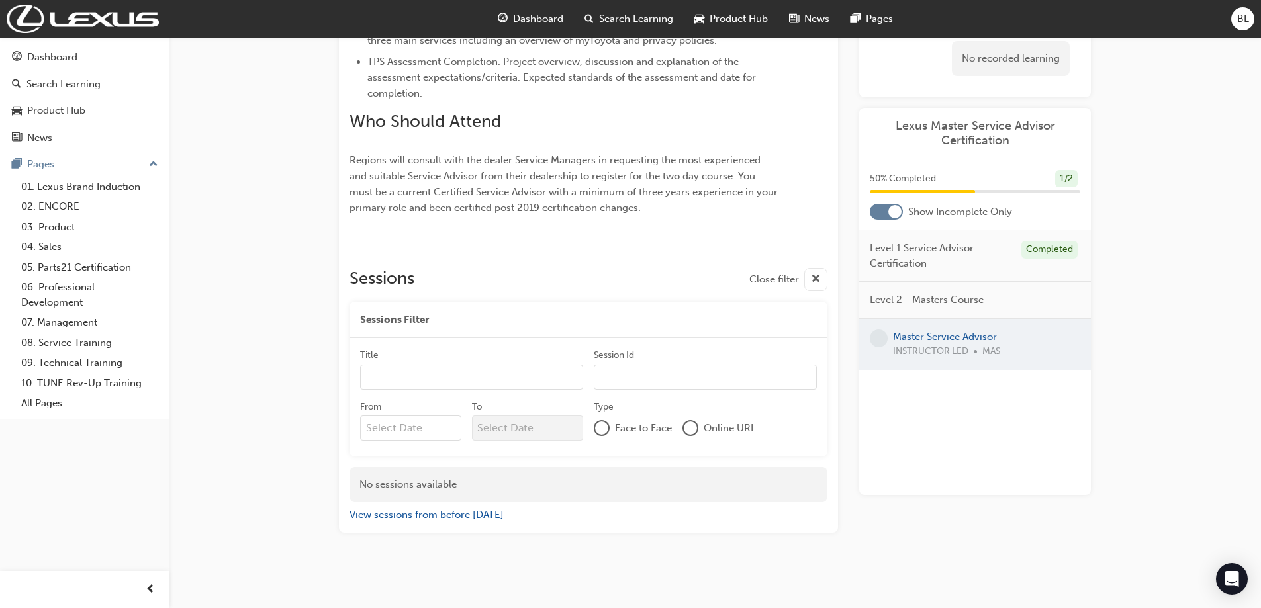
click at [406, 522] on button "View sessions from before [DATE]" at bounding box center [427, 515] width 154 height 15
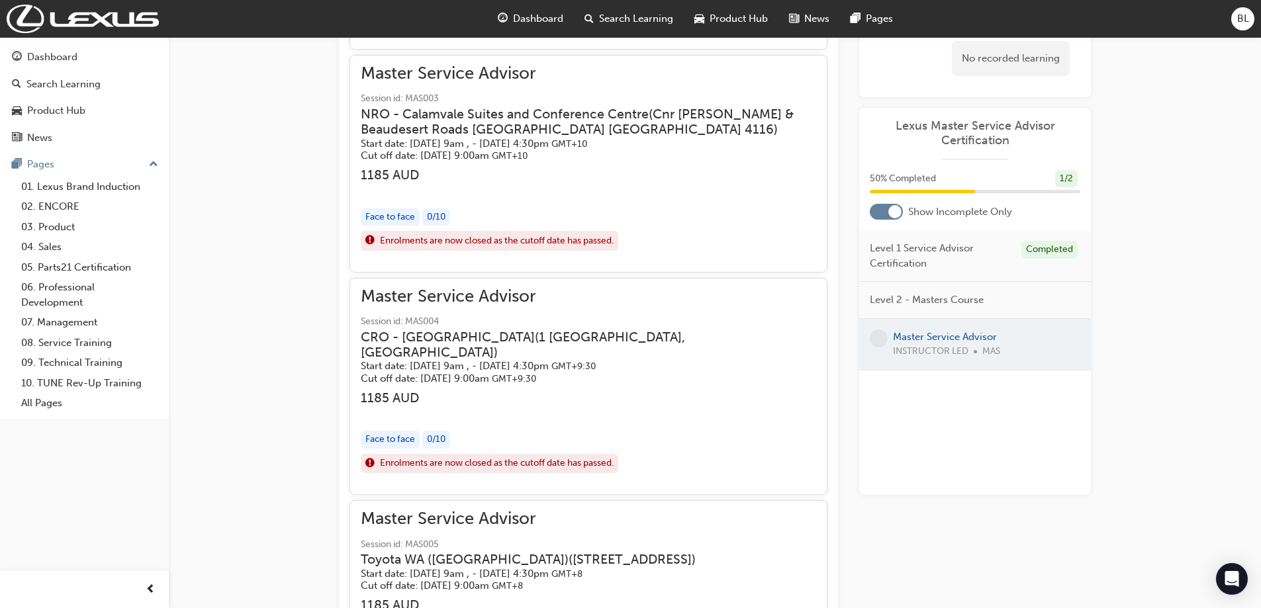
scroll to position [1538, 0]
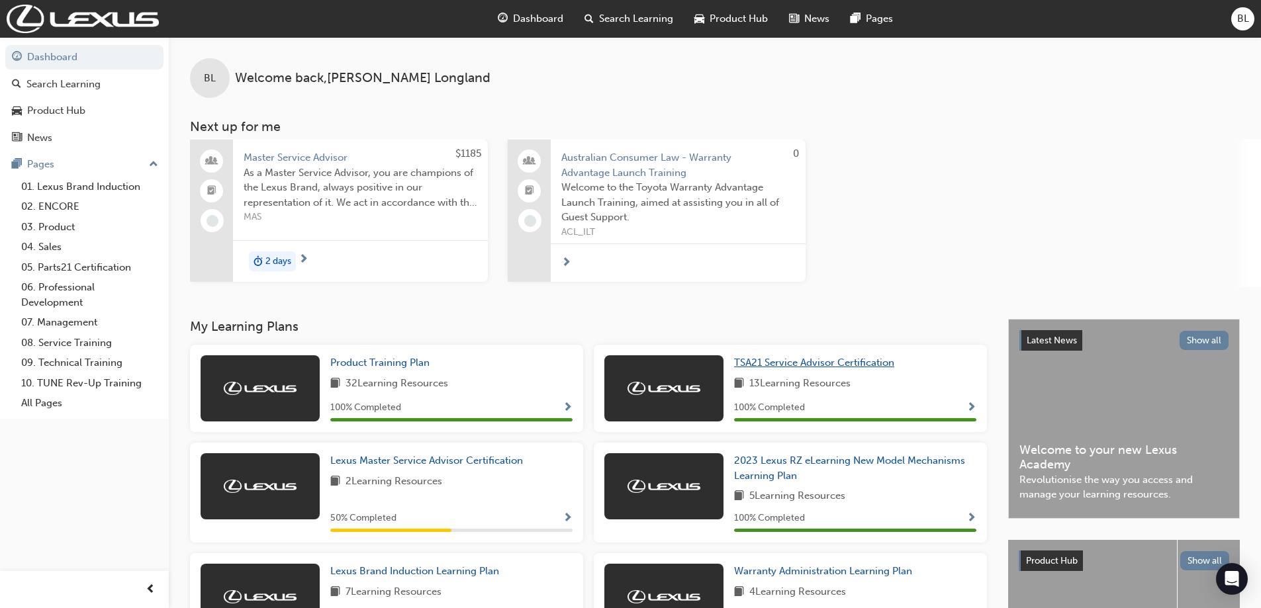
click at [808, 365] on span "TSA21 Service Advisor Certification" at bounding box center [814, 363] width 160 height 12
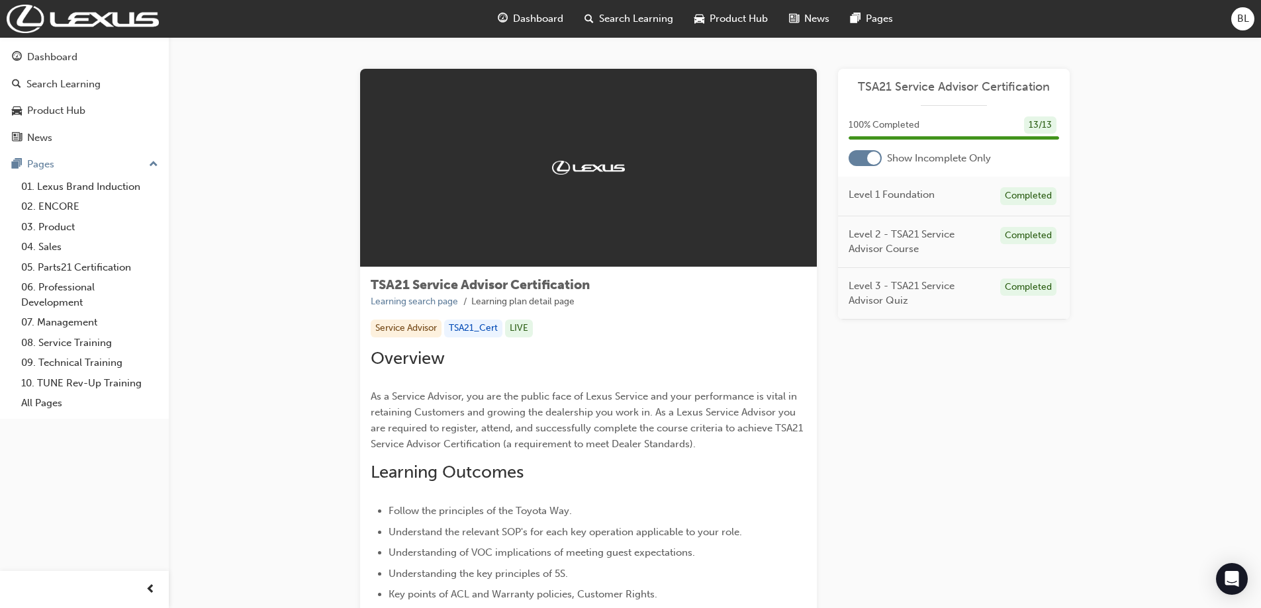
click at [878, 162] on div at bounding box center [873, 158] width 13 height 13
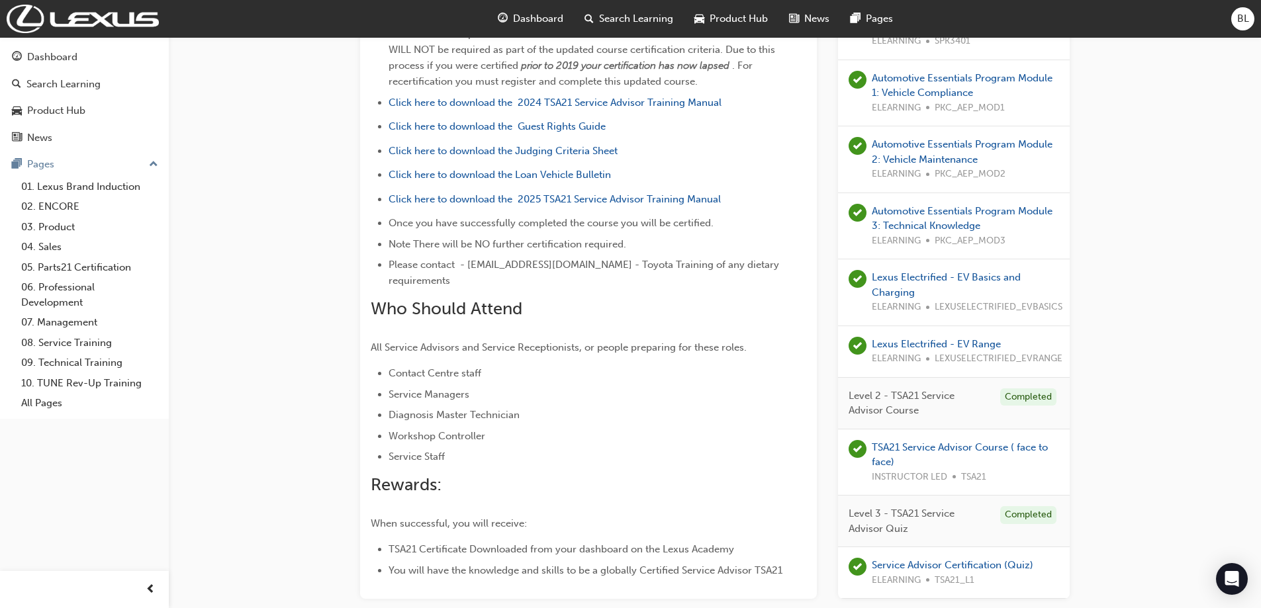
scroll to position [728, 0]
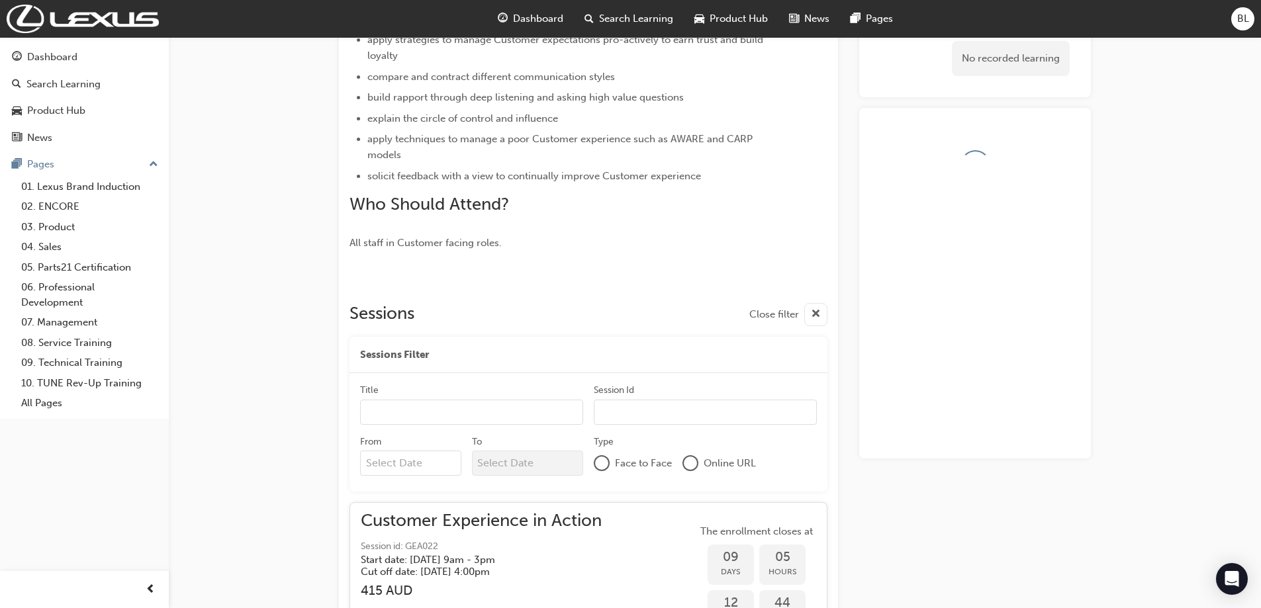
scroll to position [702, 0]
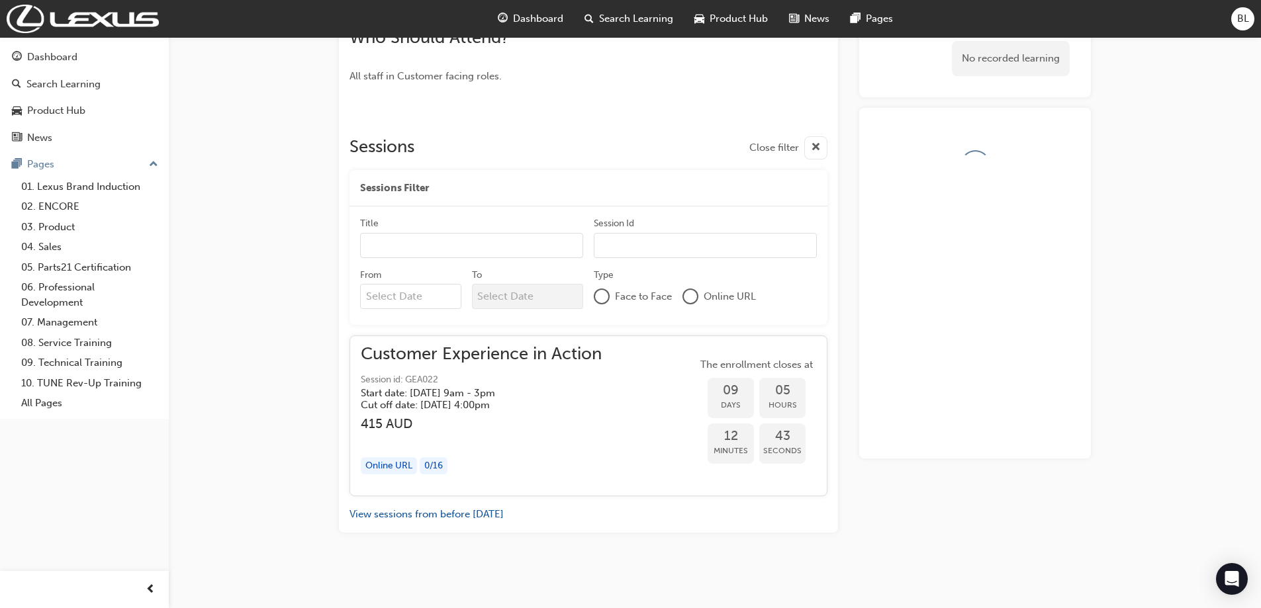
click at [441, 409] on h5 "Cut off date: [DATE] 4:00pm" at bounding box center [471, 405] width 220 height 12
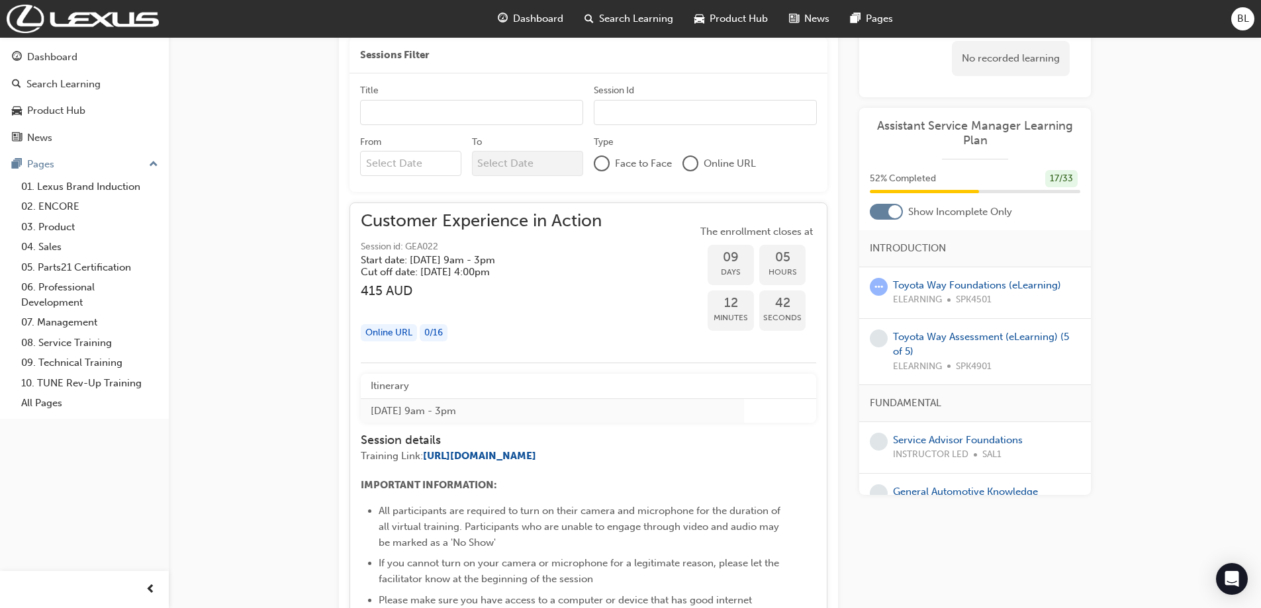
scroll to position [967, 0]
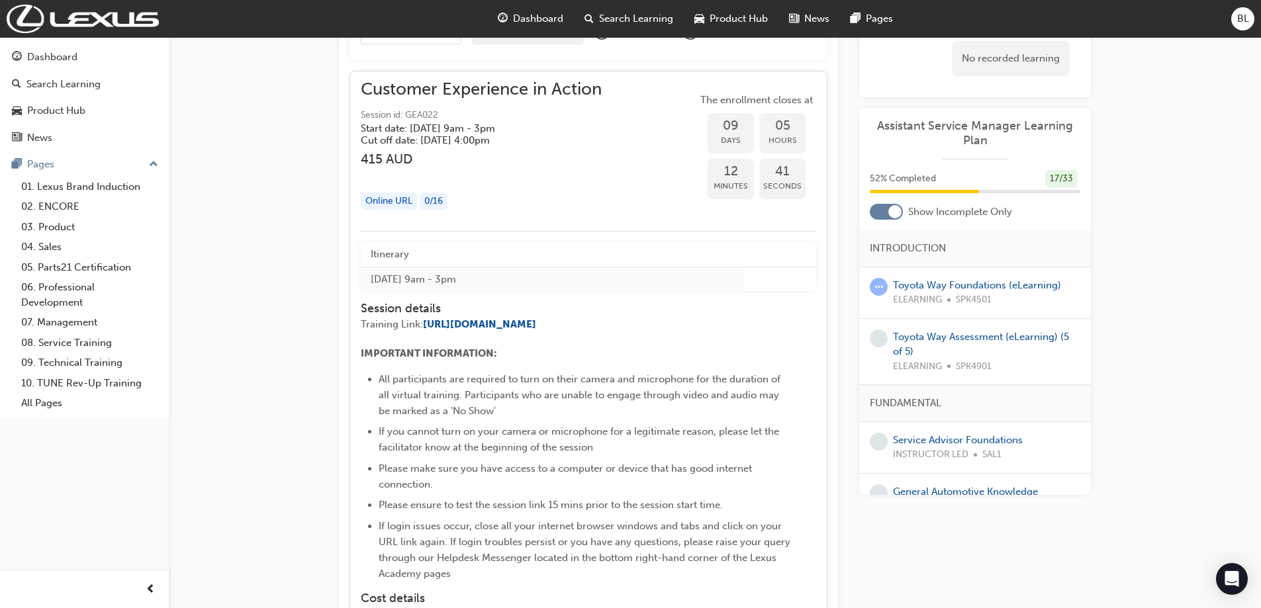
click at [604, 522] on span "If login issues occur, close all your internet browser windows and tabs and cli…" at bounding box center [586, 550] width 414 height 60
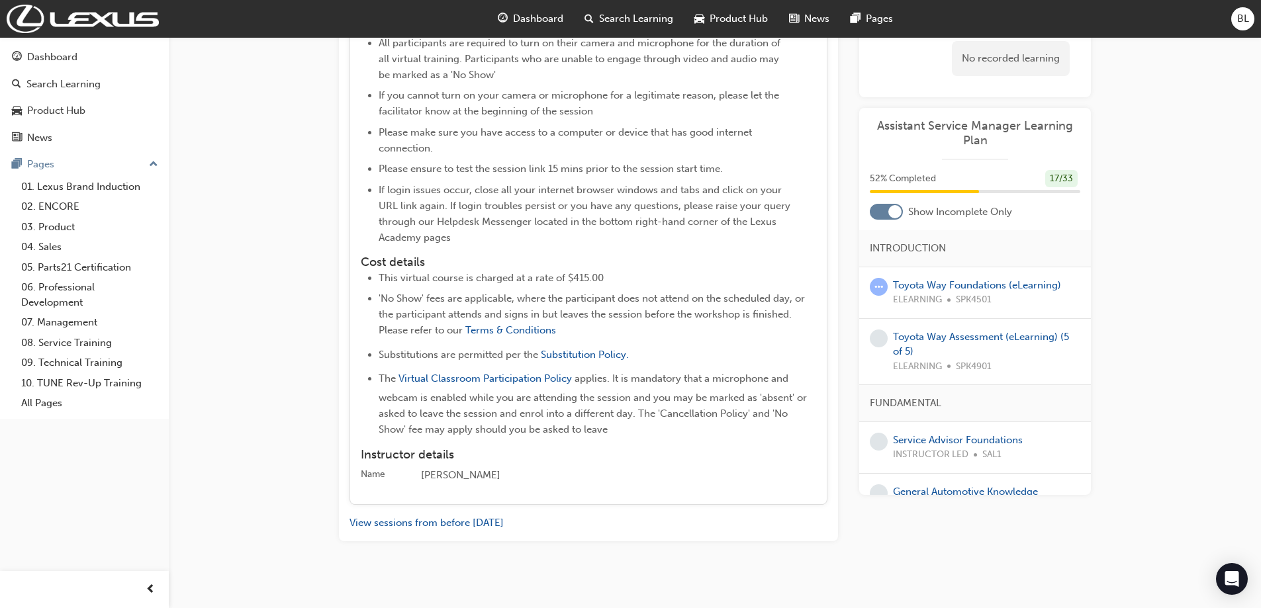
scroll to position [1311, 0]
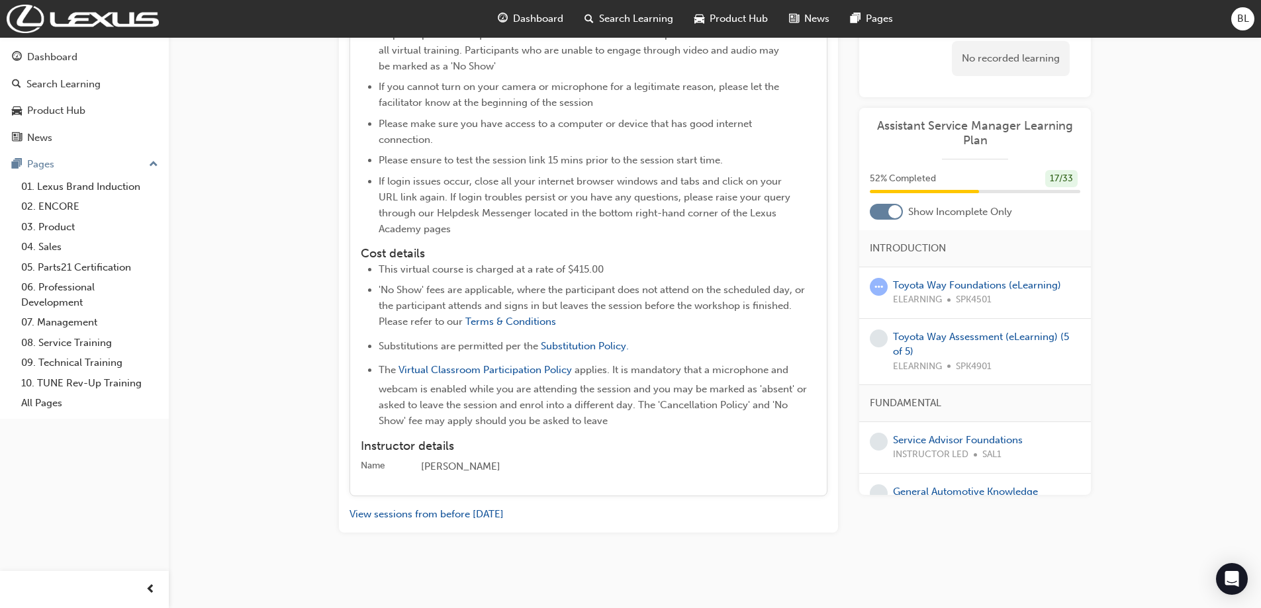
click at [431, 469] on div "[PERSON_NAME]" at bounding box center [618, 467] width 395 height 16
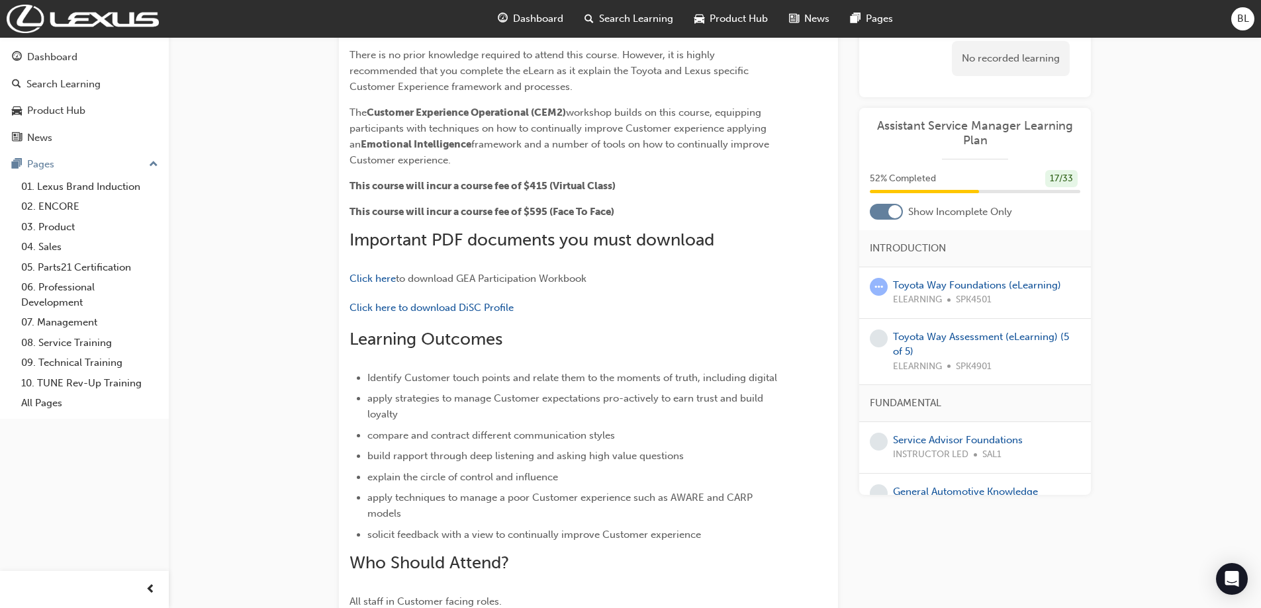
scroll to position [0, 0]
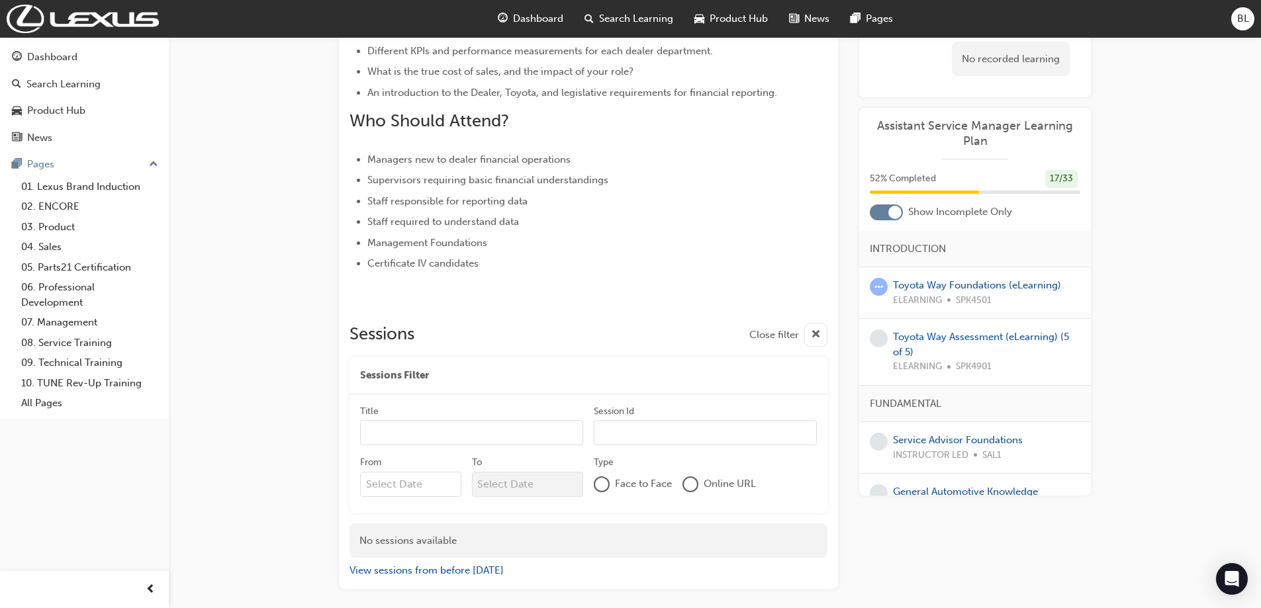
scroll to position [545, 0]
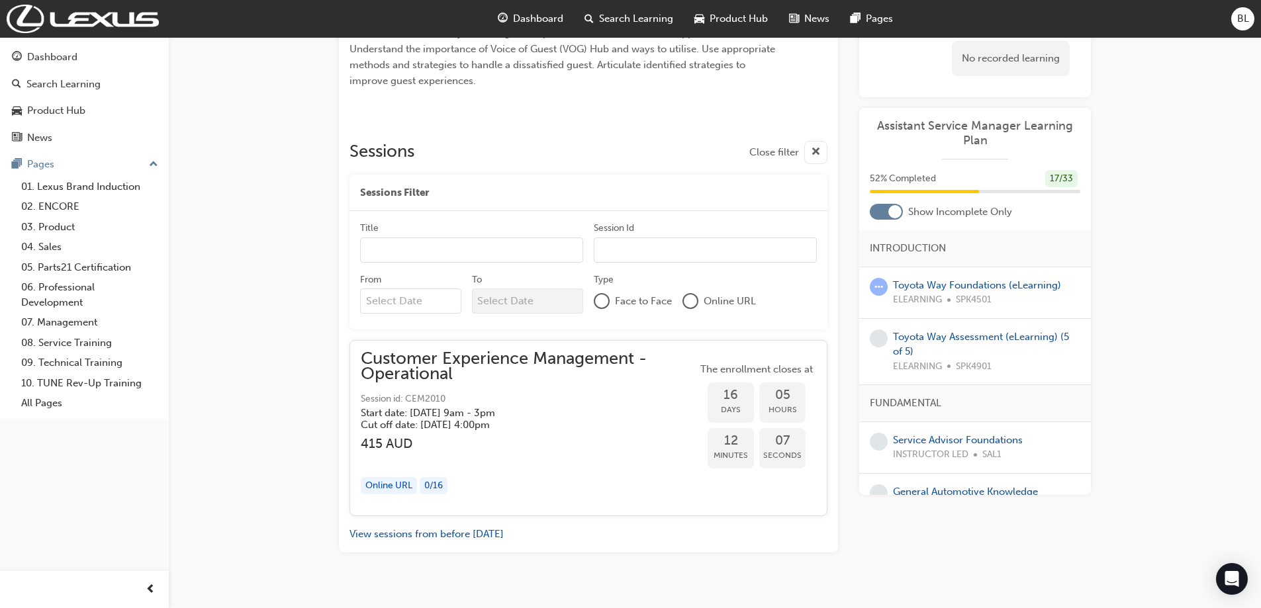
scroll to position [518, 0]
click at [576, 403] on h5 "Start date: [DATE] 9am - 3pm" at bounding box center [518, 409] width 315 height 12
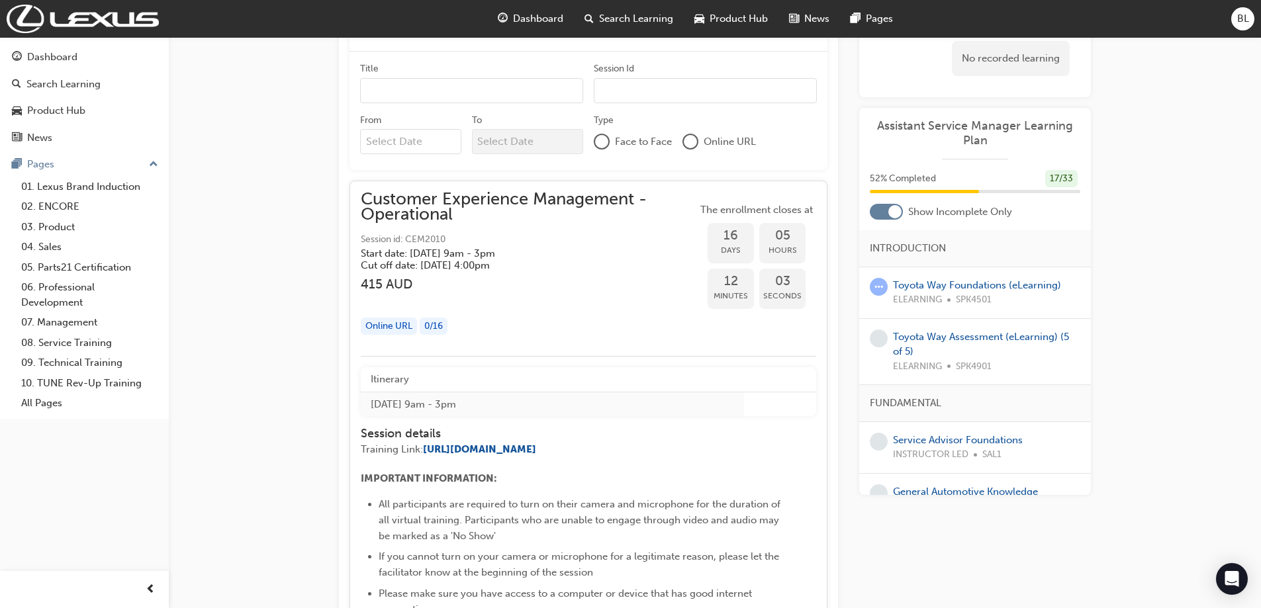
scroll to position [584, 0]
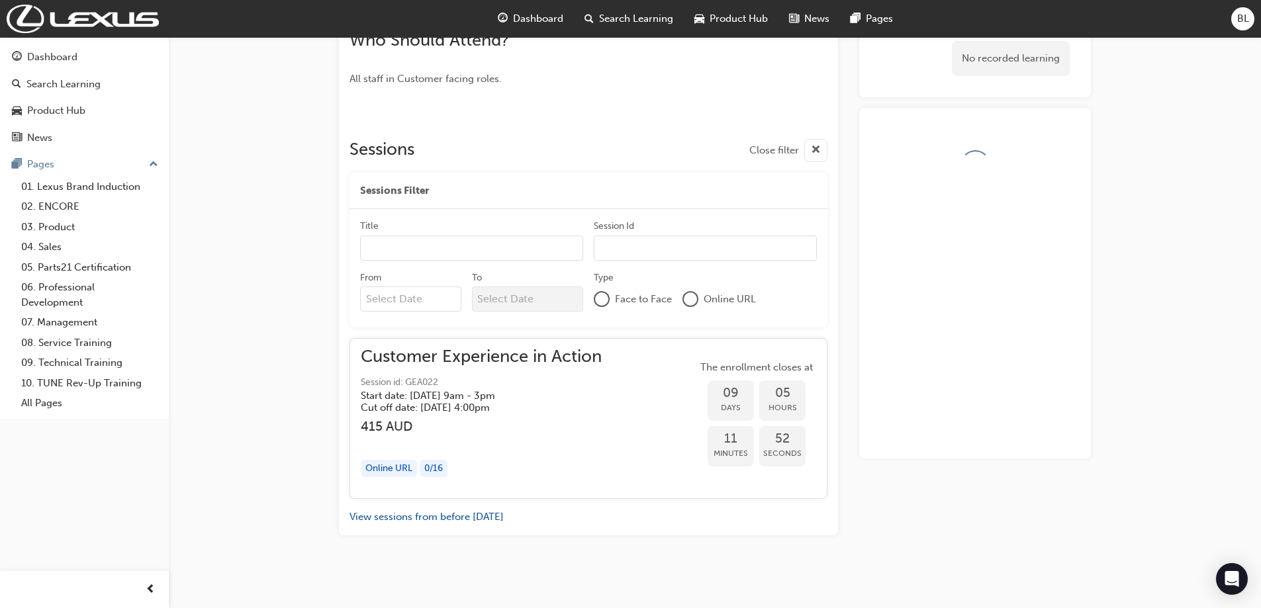
scroll to position [702, 0]
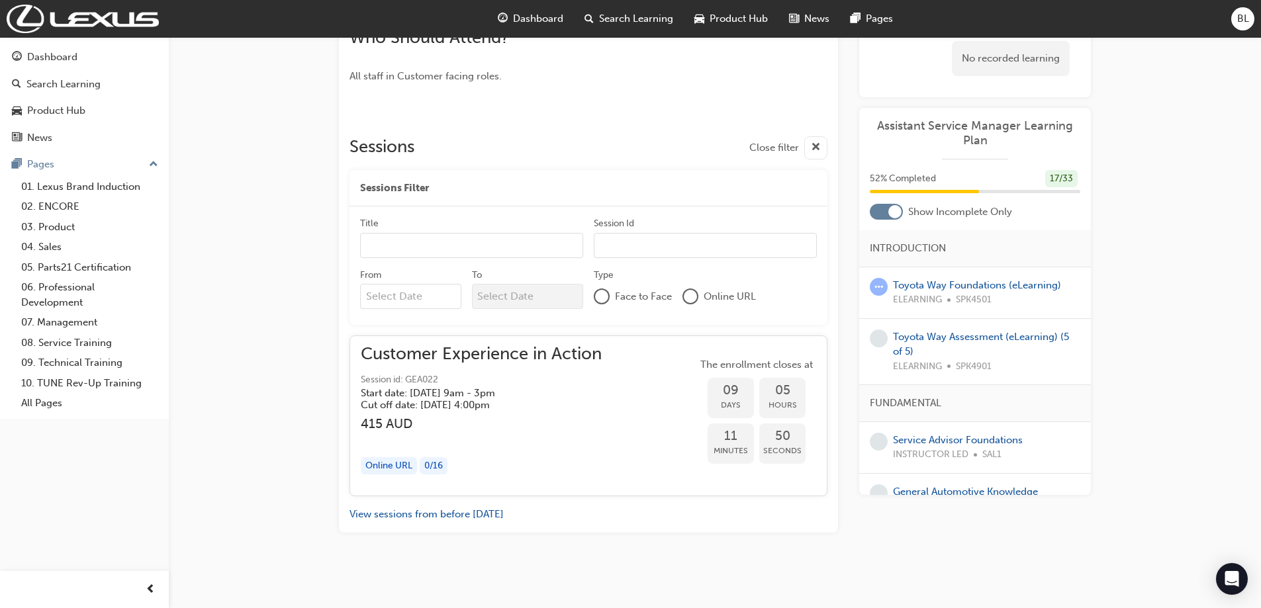
click at [424, 401] on h5 "Cut off date: [DATE] 4:00pm" at bounding box center [471, 405] width 220 height 12
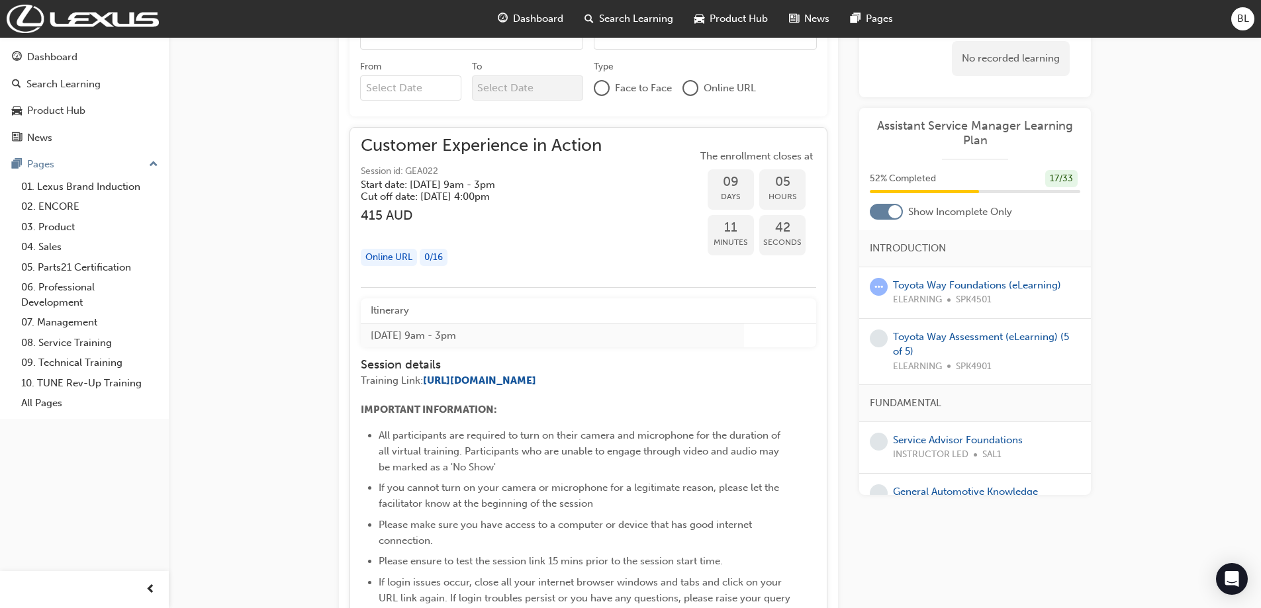
scroll to position [782, 0]
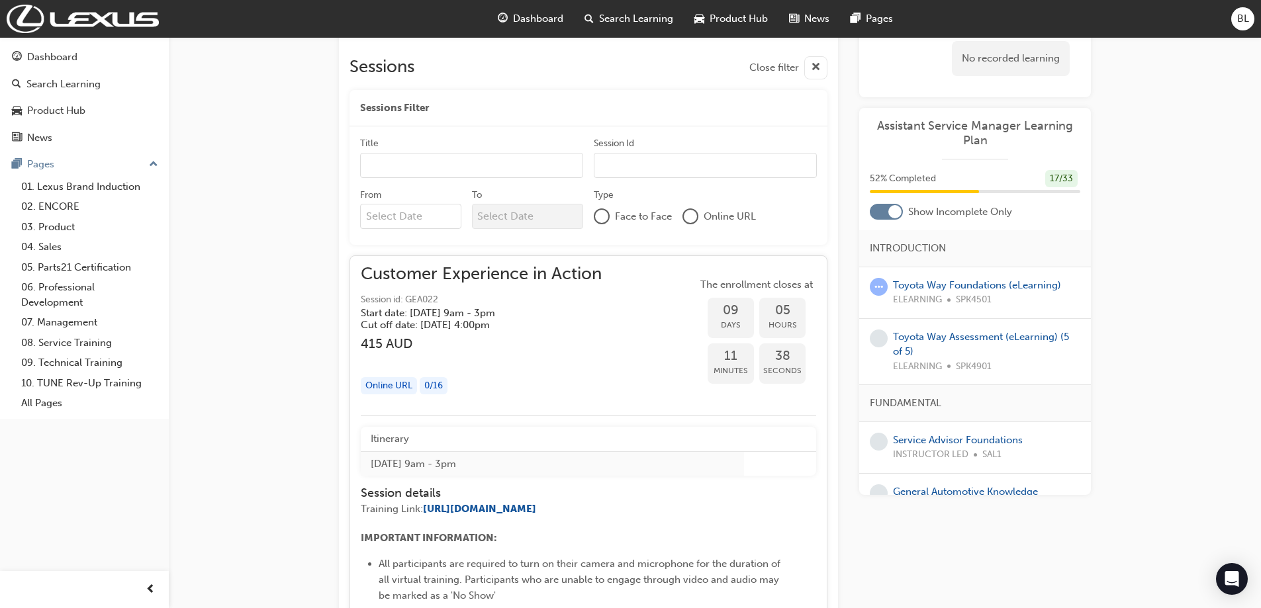
click at [600, 330] on div "Start date: [DATE] 9am - 3pm Cut off date: [DATE] 4:00pm" at bounding box center [481, 319] width 241 height 24
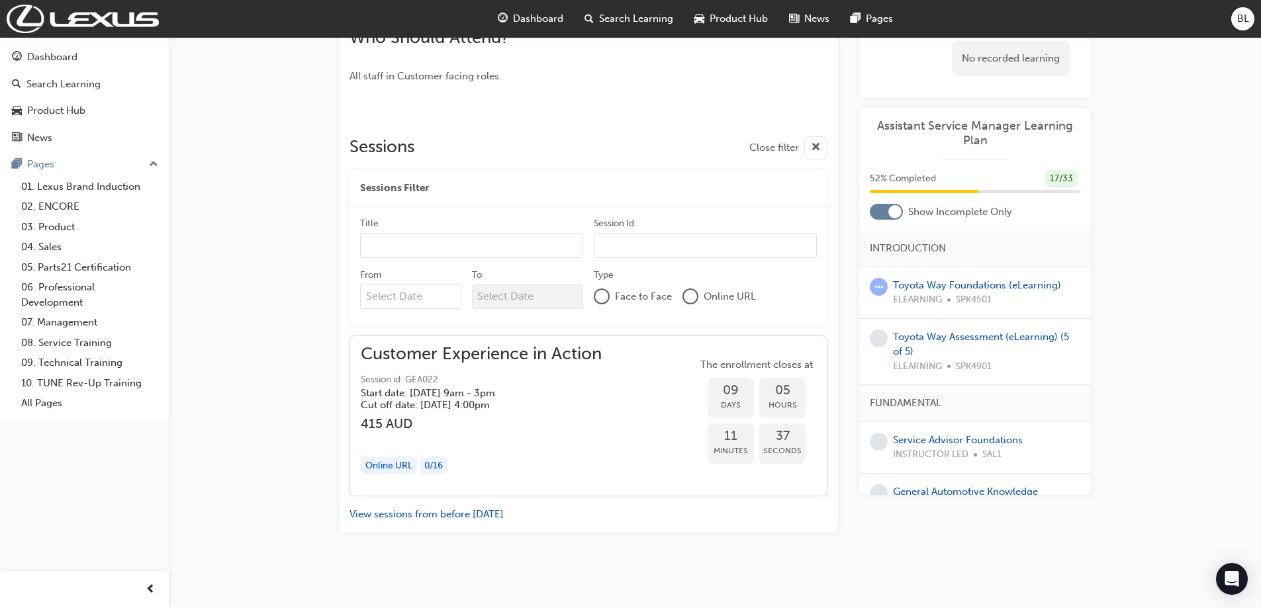
drag, startPoint x: 586, startPoint y: 405, endPoint x: 580, endPoint y: 409, distance: 7.2
click at [585, 404] on div "Start date: [DATE] 9am - 3pm Cut off date: [DATE] 4:00pm" at bounding box center [481, 399] width 241 height 24
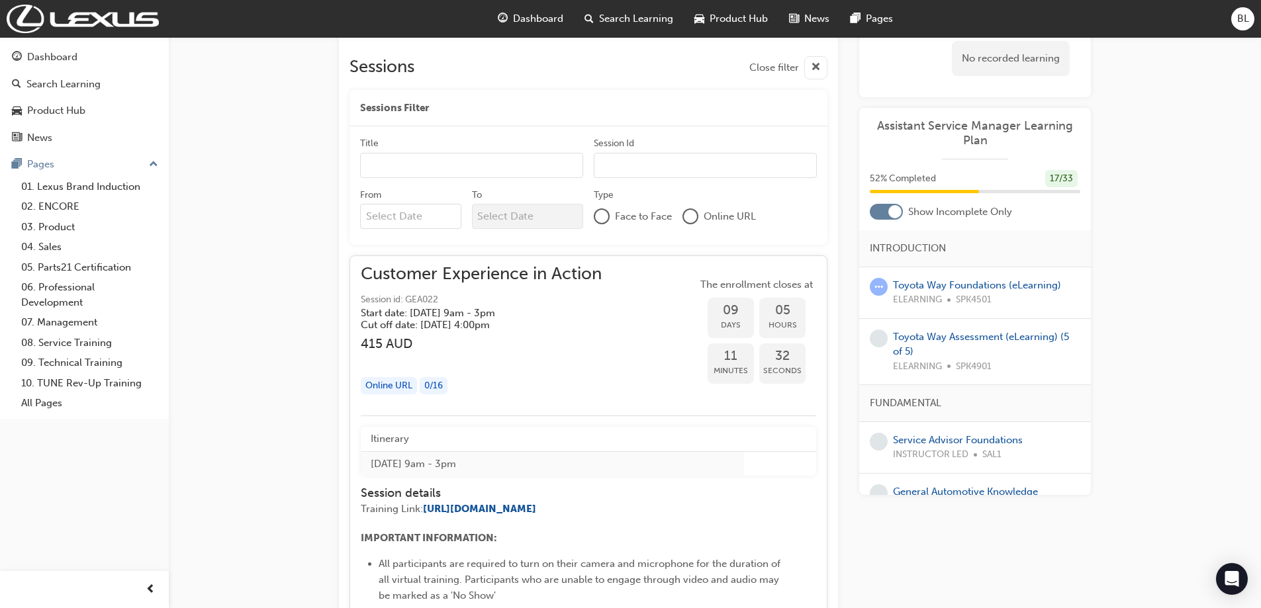
click at [420, 165] on input "Title" at bounding box center [471, 165] width 223 height 25
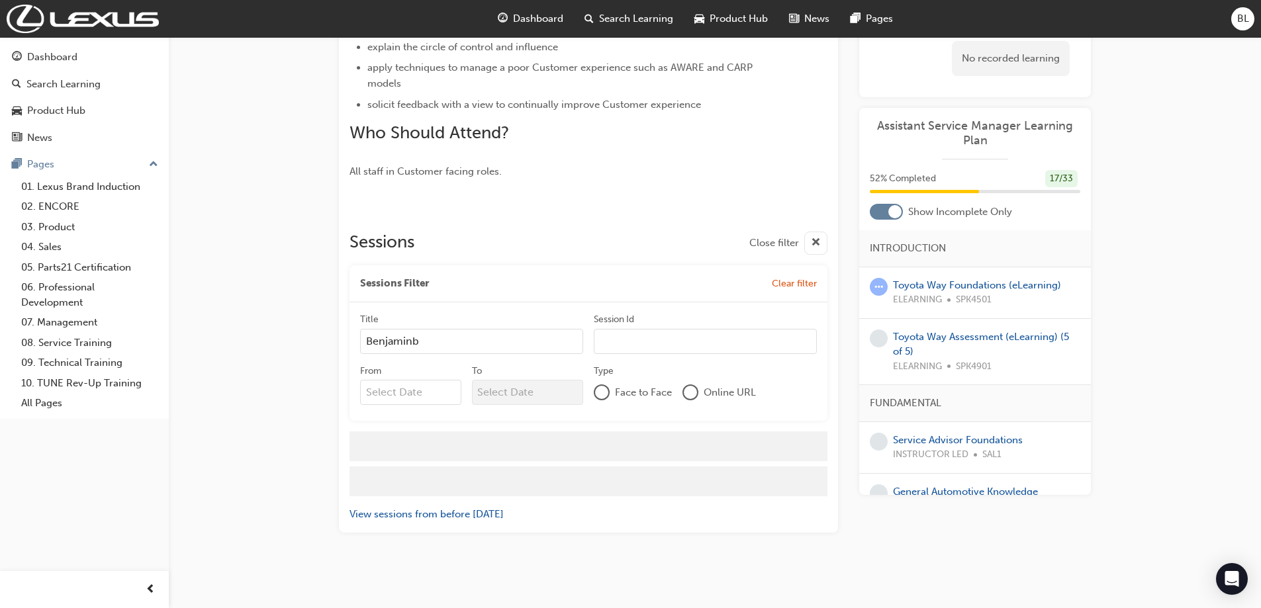
scroll to position [571, 0]
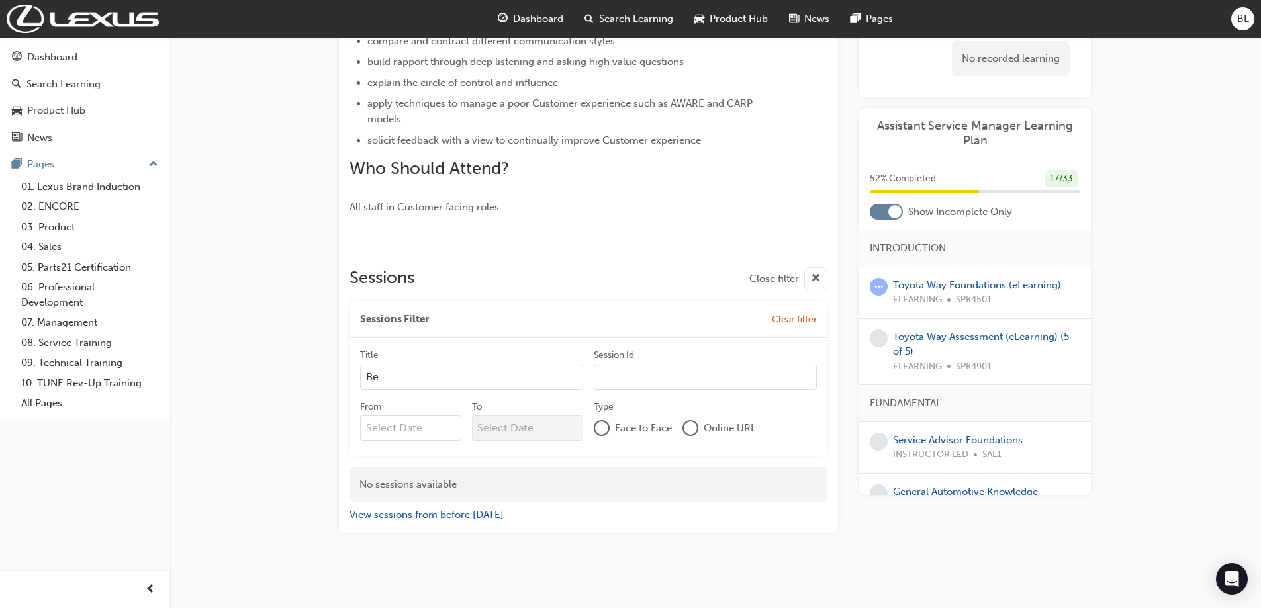
type input "B"
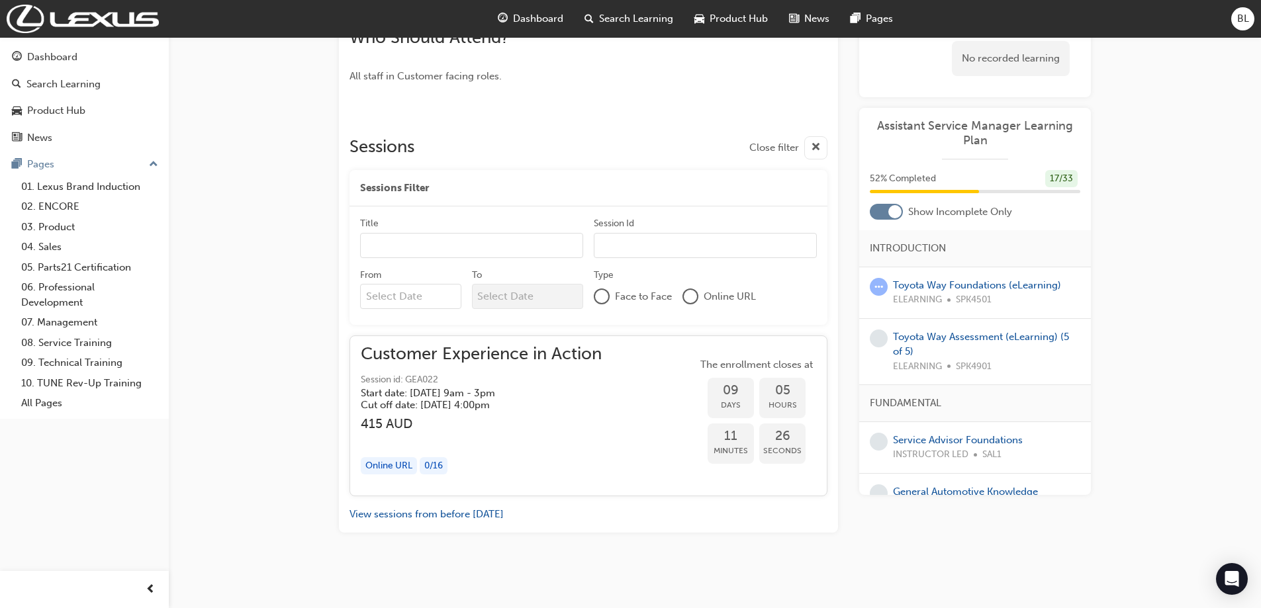
click at [522, 402] on h5 "Cut off date: Wed 8 Oct 2025, 4:00pm" at bounding box center [471, 405] width 220 height 12
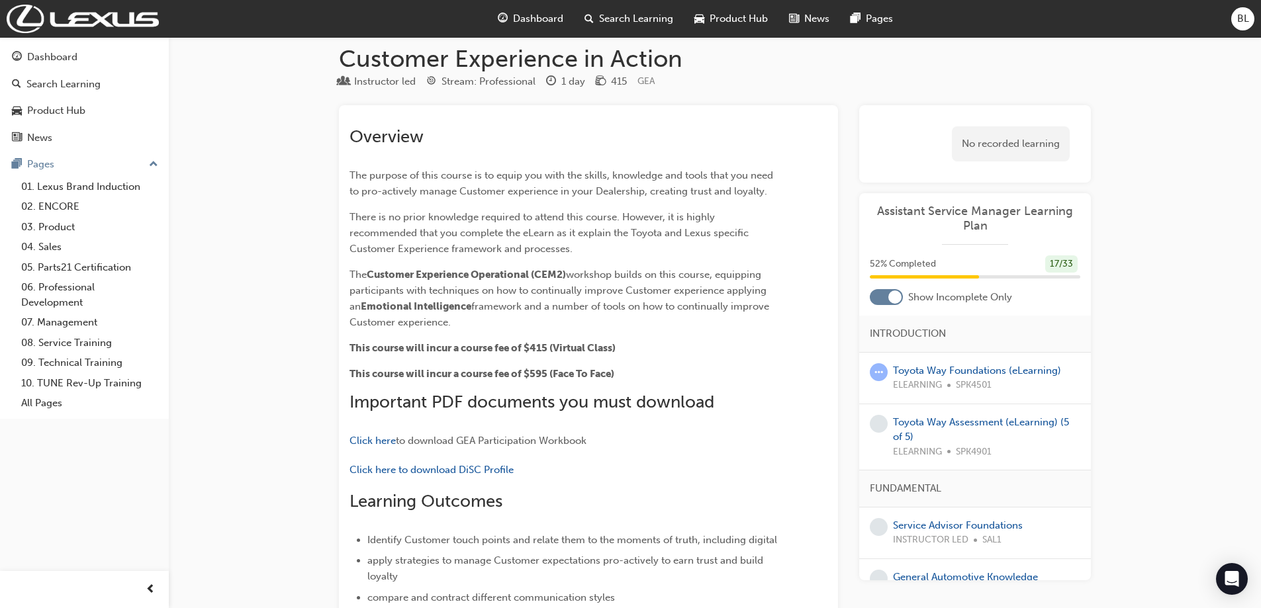
scroll to position [0, 0]
